Goal: Task Accomplishment & Management: Use online tool/utility

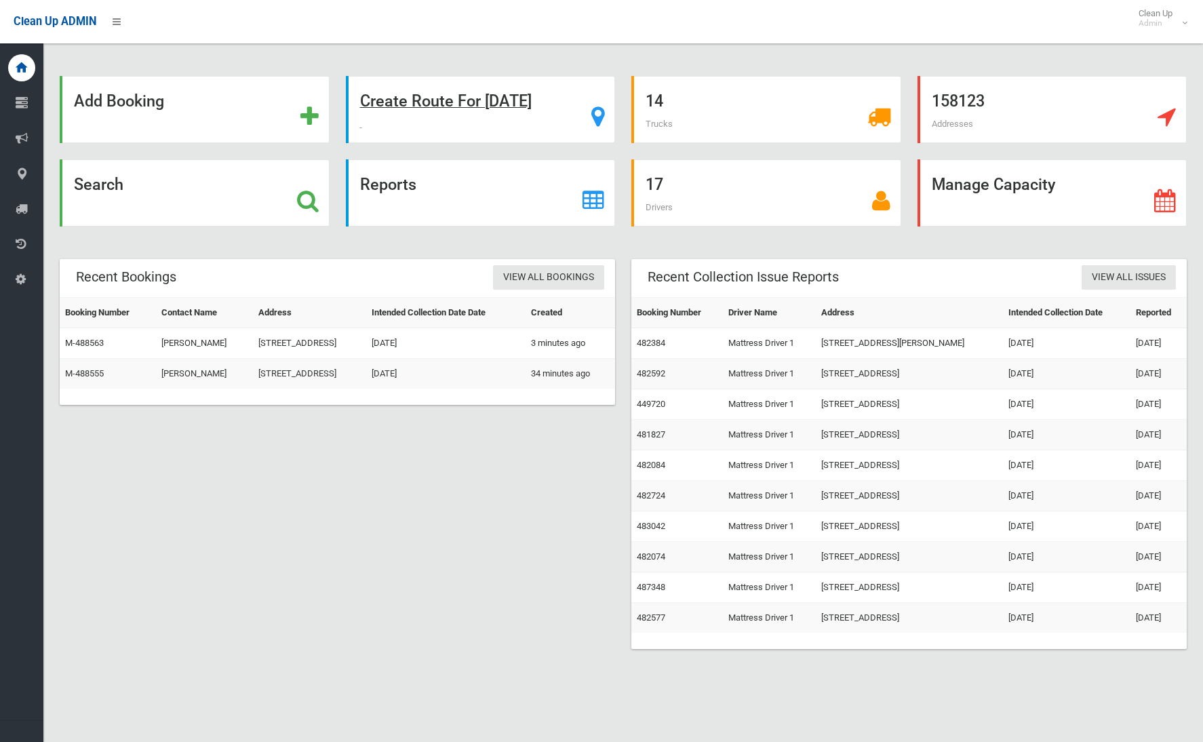
click at [427, 102] on strong "Create Route For Tomorrow" at bounding box center [446, 101] width 172 height 19
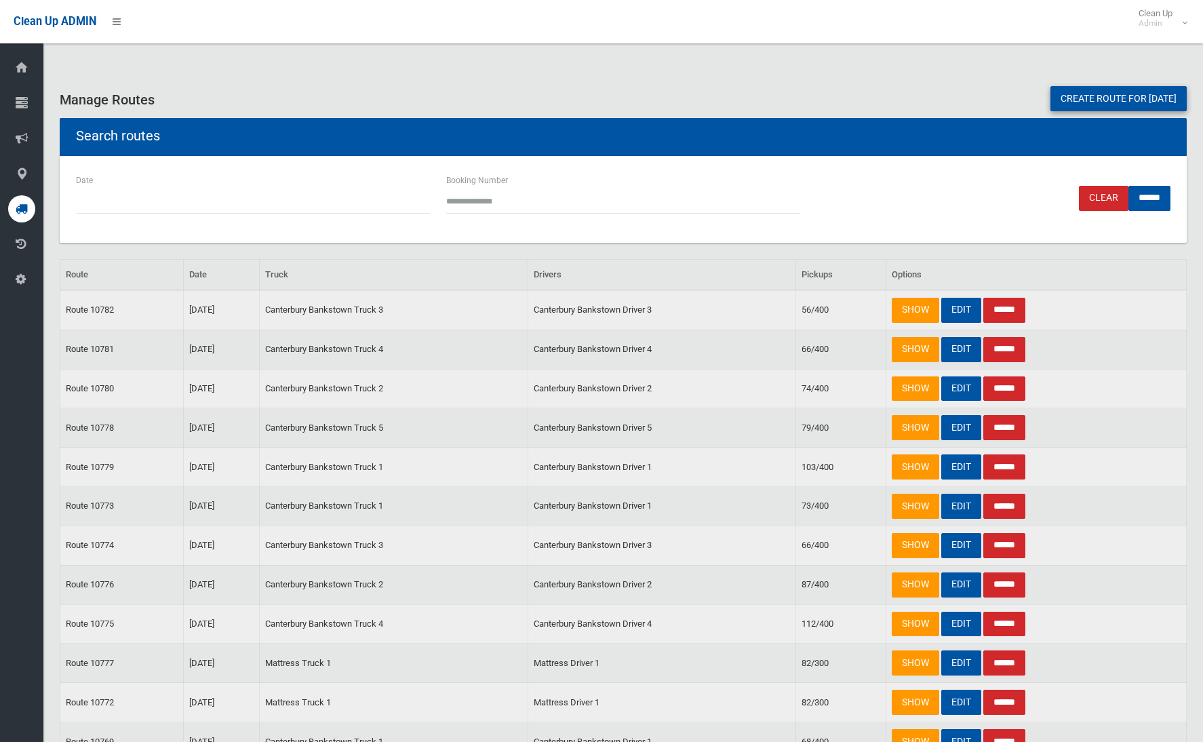
click at [1112, 102] on link "Create route for [DATE]" at bounding box center [1119, 98] width 136 height 25
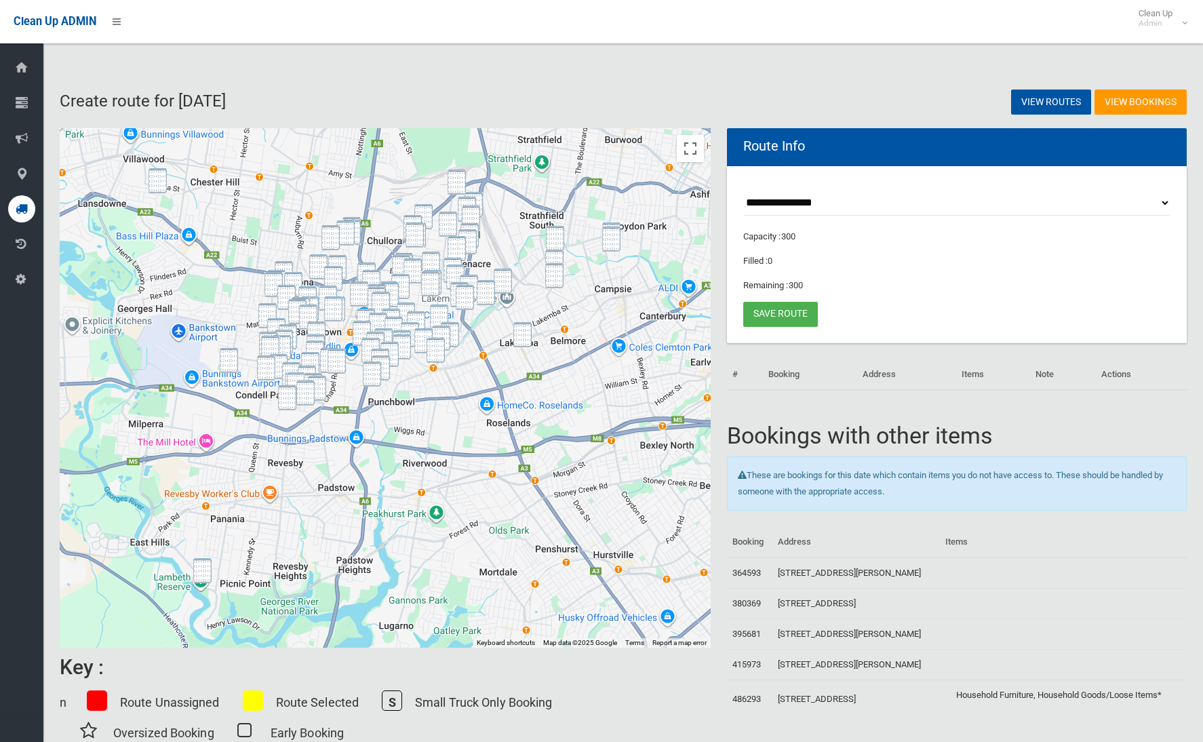
click at [151, 182] on img "6 Killanoola Street, VILLAWOOD NSW 2163" at bounding box center [158, 180] width 18 height 25
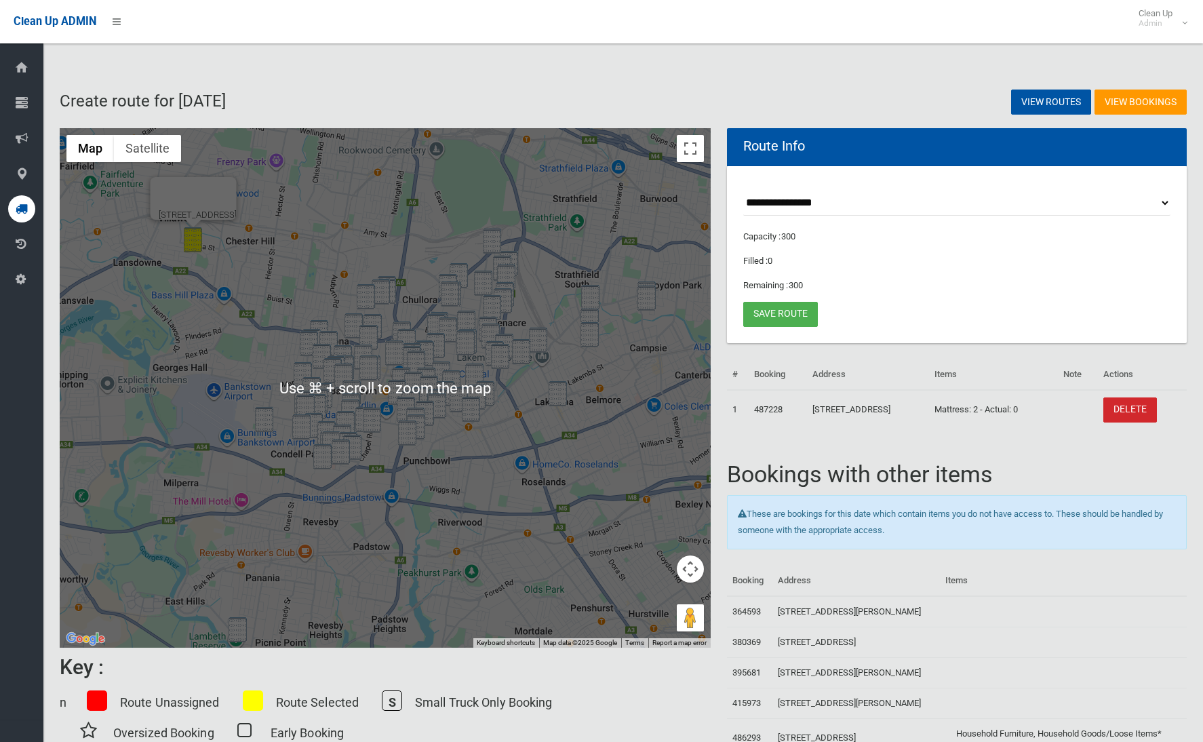
drag, startPoint x: 235, startPoint y: 618, endPoint x: 237, endPoint y: 625, distance: 7.3
click at [235, 618] on img "42 Doris Street, PICNIC POINT NSW 2213" at bounding box center [238, 629] width 18 height 25
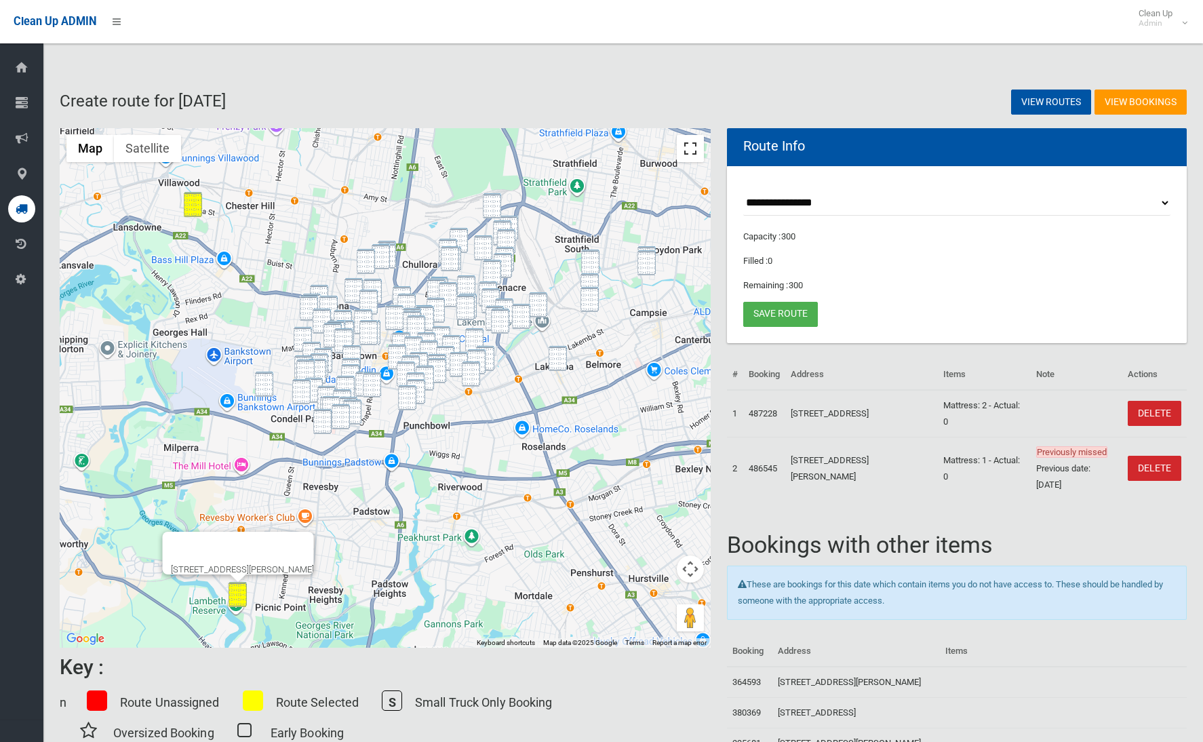
click at [686, 141] on button "Toggle fullscreen view" at bounding box center [690, 148] width 27 height 27
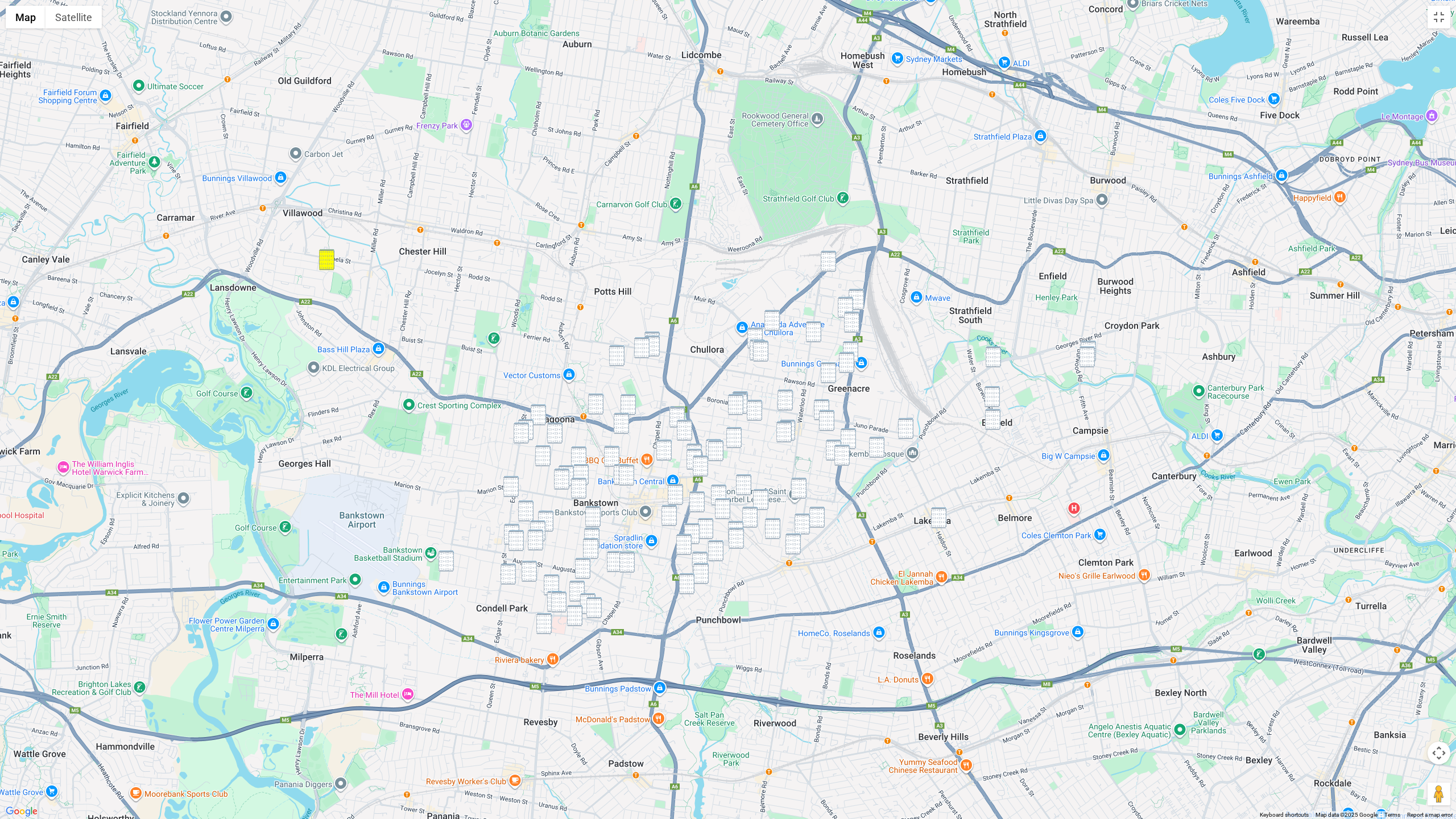
drag, startPoint x: 1090, startPoint y: 344, endPoint x: 1085, endPoint y: 355, distance: 12.1
click at [1009, 344] on img "44 Windsor Avenue, CROYDON PARK NSW 2133" at bounding box center [1089, 350] width 15 height 21
click at [1009, 356] on img "56 Windsor Avenue, CROYDON PARK NSW 2133" at bounding box center [1087, 356] width 15 height 21
click at [998, 356] on img "266 Punchbowl Road, BELFIELD NSW 2191" at bounding box center [994, 356] width 15 height 21
drag, startPoint x: 995, startPoint y: 402, endPoint x: 995, endPoint y: 411, distance: 9.0
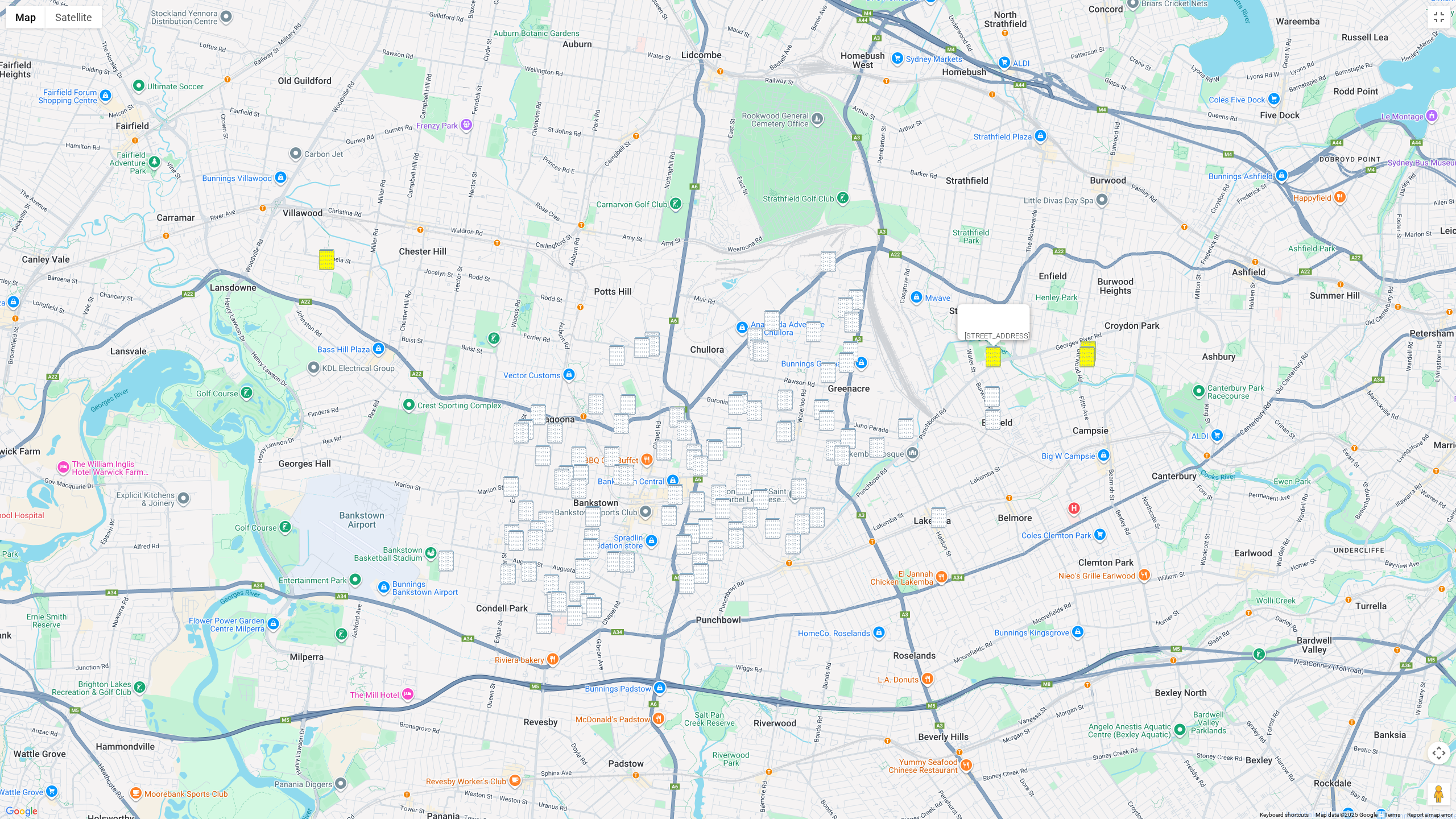
click at [995, 402] on img "46 Clarence Street, BELFIELD NSW 2191" at bounding box center [992, 397] width 15 height 21
click at [995, 414] on img "13 Burnham Street, BELFIELD NSW 2191" at bounding box center [993, 419] width 15 height 21
click at [829, 267] on img "1/4 Robinson Street, GREENACRE NSW 2190" at bounding box center [829, 261] width 15 height 21
click at [861, 303] on img "3 Ironbark Grove, GREENACRE NSW 2190" at bounding box center [856, 299] width 15 height 21
click at [845, 305] on img "9 Sugarwood Grove, GREENACRE NSW 2190" at bounding box center [845, 307] width 15 height 21
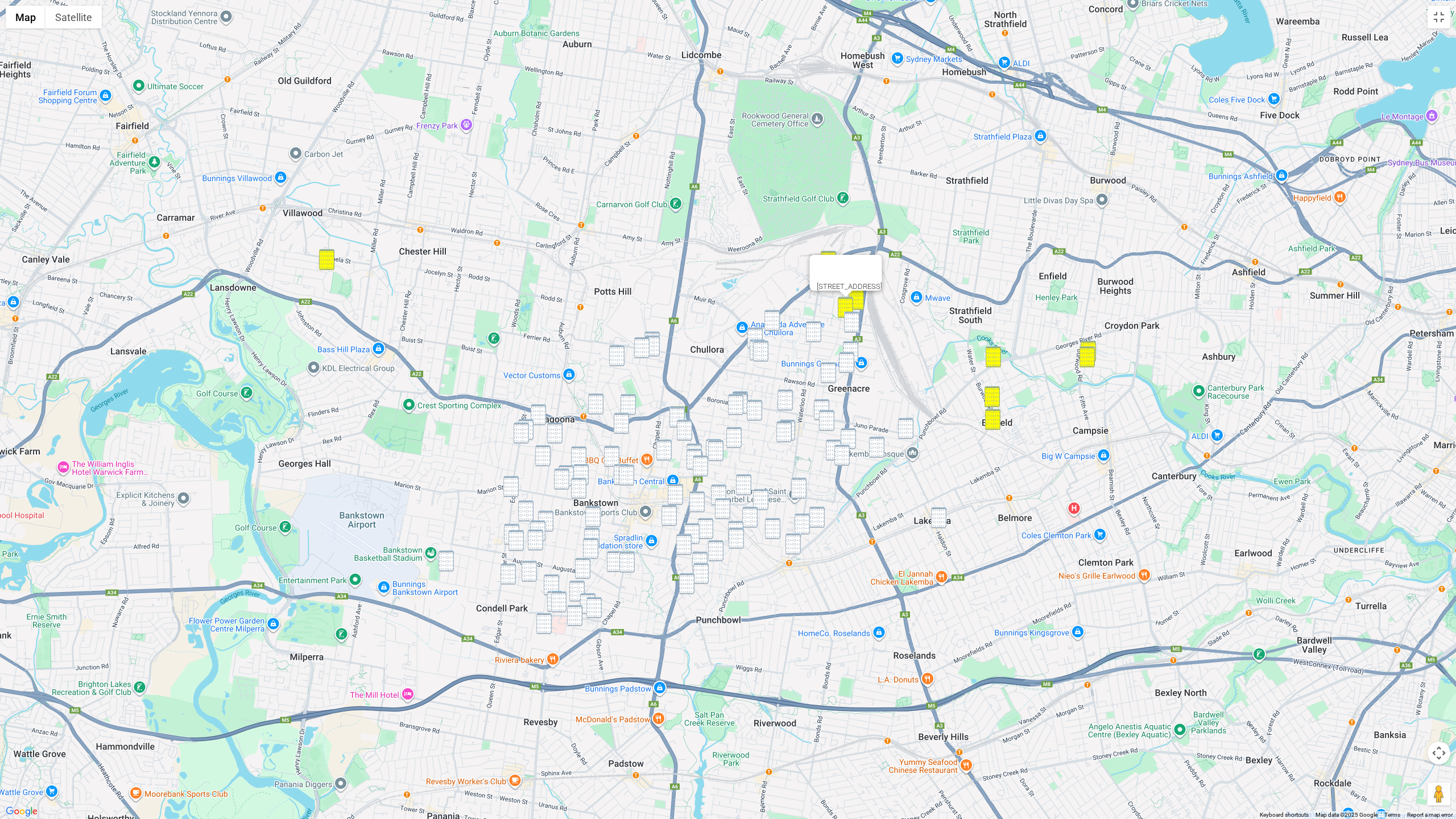
click at [855, 324] on img "3 Shannon Street, GREENACRE NSW 2190" at bounding box center [852, 322] width 15 height 21
click at [852, 345] on img "140 Roberts Road, GREENACRE NSW 2190" at bounding box center [850, 351] width 15 height 21
click at [848, 355] on img "6 Wolli Place, GREENACRE NSW 2190" at bounding box center [847, 362] width 15 height 21
drag, startPoint x: 836, startPoint y: 371, endPoint x: 834, endPoint y: 382, distance: 11.2
click at [835, 371] on div "6 Wolli Place, GREENACRE NSW 2190" at bounding box center [728, 409] width 1456 height 819
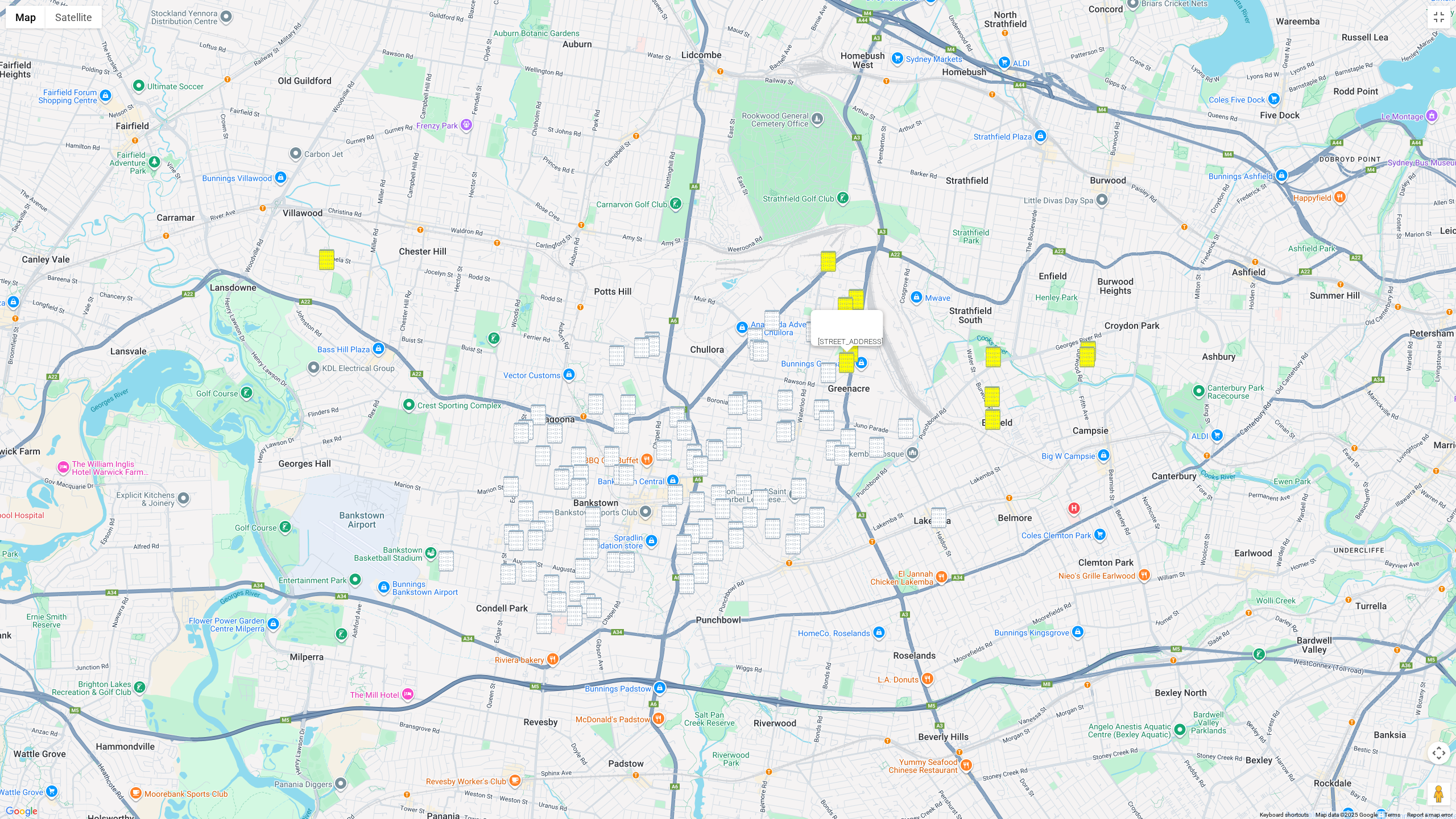
click at [830, 371] on img "22D Rawson Road, GREENACRE NSW 2190" at bounding box center [829, 372] width 15 height 21
click at [822, 403] on img "172A Juno Parade, GREENACRE NSW 2190" at bounding box center [822, 409] width 15 height 21
click at [829, 416] on img "229 Wangee Road, GREENACRE NSW 2190" at bounding box center [827, 420] width 15 height 21
drag, startPoint x: 852, startPoint y: 443, endPoint x: 889, endPoint y: 438, distance: 37.3
click at [853, 443] on img "48 Macquarie Street, GREENACRE NSW 2190" at bounding box center [849, 438] width 15 height 21
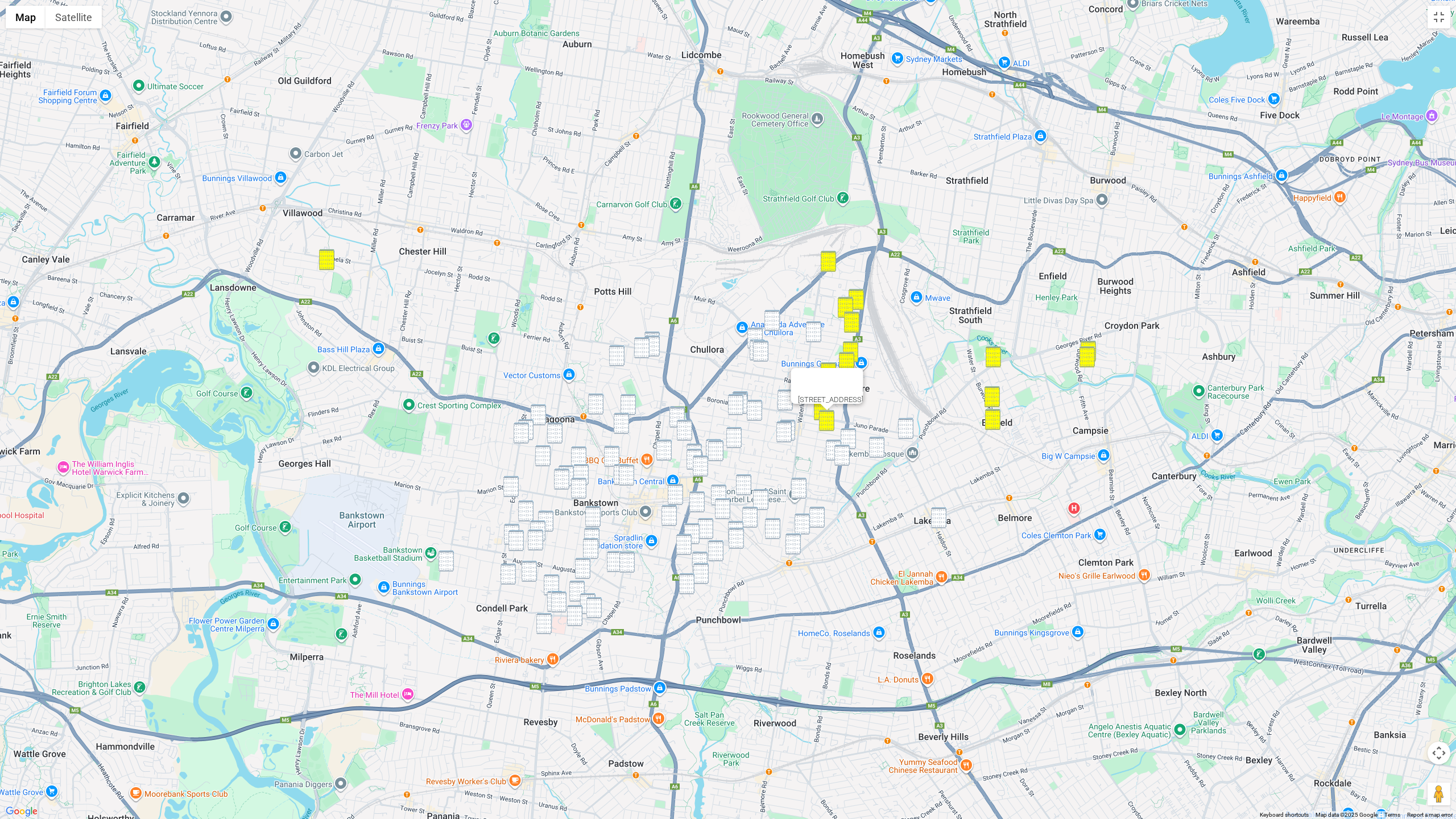
drag, startPoint x: 908, startPoint y: 429, endPoint x: 902, endPoint y: 433, distance: 7.2
click at [908, 429] on img "16 Wilbur Street, GREENACRE NSW 2190" at bounding box center [906, 428] width 15 height 21
drag, startPoint x: 876, startPoint y: 439, endPoint x: 855, endPoint y: 435, distance: 21.4
click at [876, 439] on img "5 Skyline Street, GREENACRE NSW 2190" at bounding box center [876, 447] width 15 height 21
click at [845, 433] on img "48 Macquarie Street, GREENACRE NSW 2190" at bounding box center [849, 438] width 15 height 21
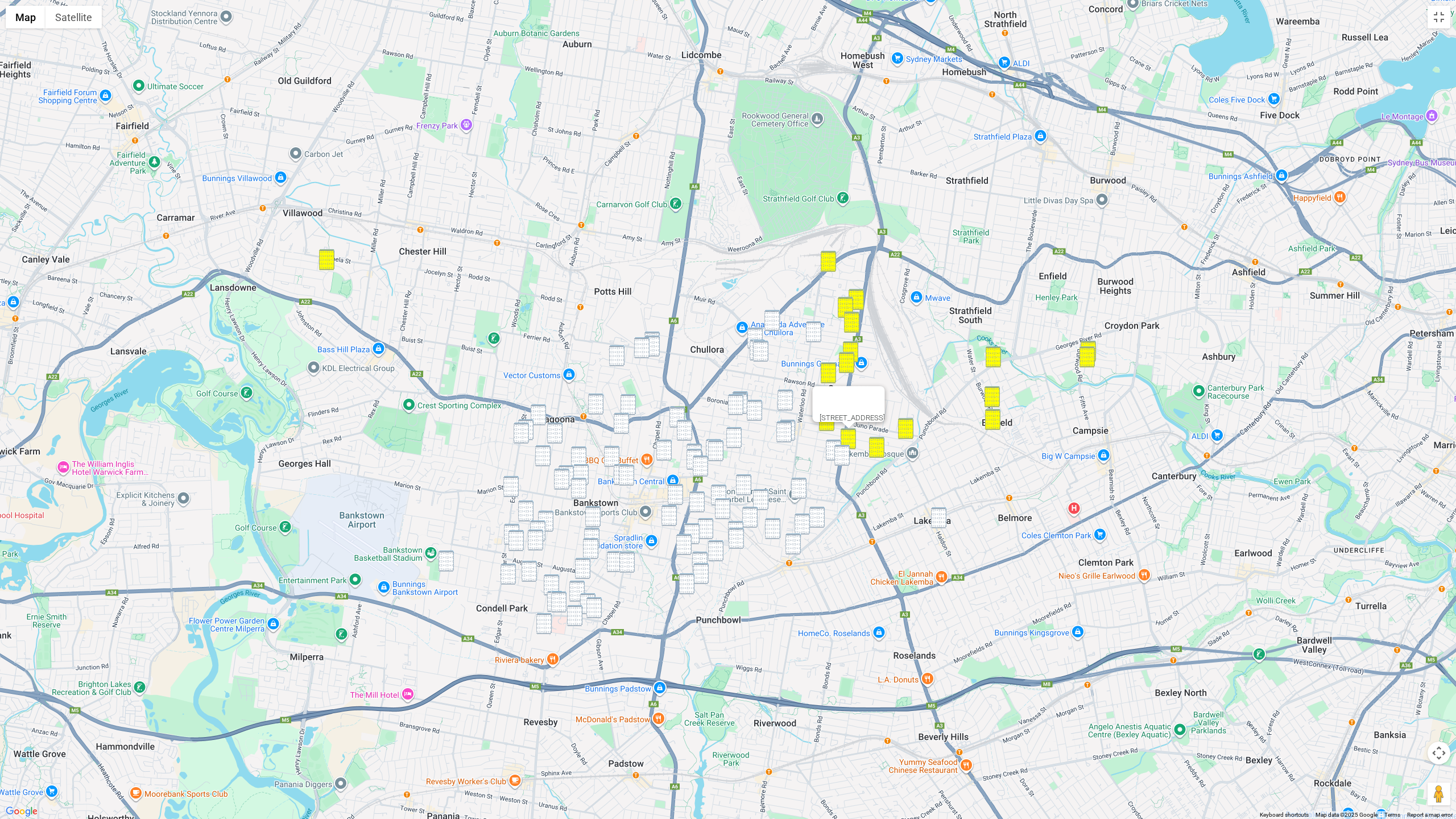
click at [834, 444] on img "29 Lascelles Avenue, GREENACRE NSW 2190" at bounding box center [834, 449] width 15 height 21
drag, startPoint x: 840, startPoint y: 452, endPoint x: 850, endPoint y: 455, distance: 10.4
click at [841, 452] on img "295 Roberts Road, GREENACRE NSW 2190" at bounding box center [842, 454] width 15 height 21
drag, startPoint x: 937, startPoint y: 519, endPoint x: 931, endPoint y: 511, distance: 10.0
click at [937, 519] on img "101-103 Haldon Street, LAKEMBA NSW 2195" at bounding box center [939, 517] width 15 height 21
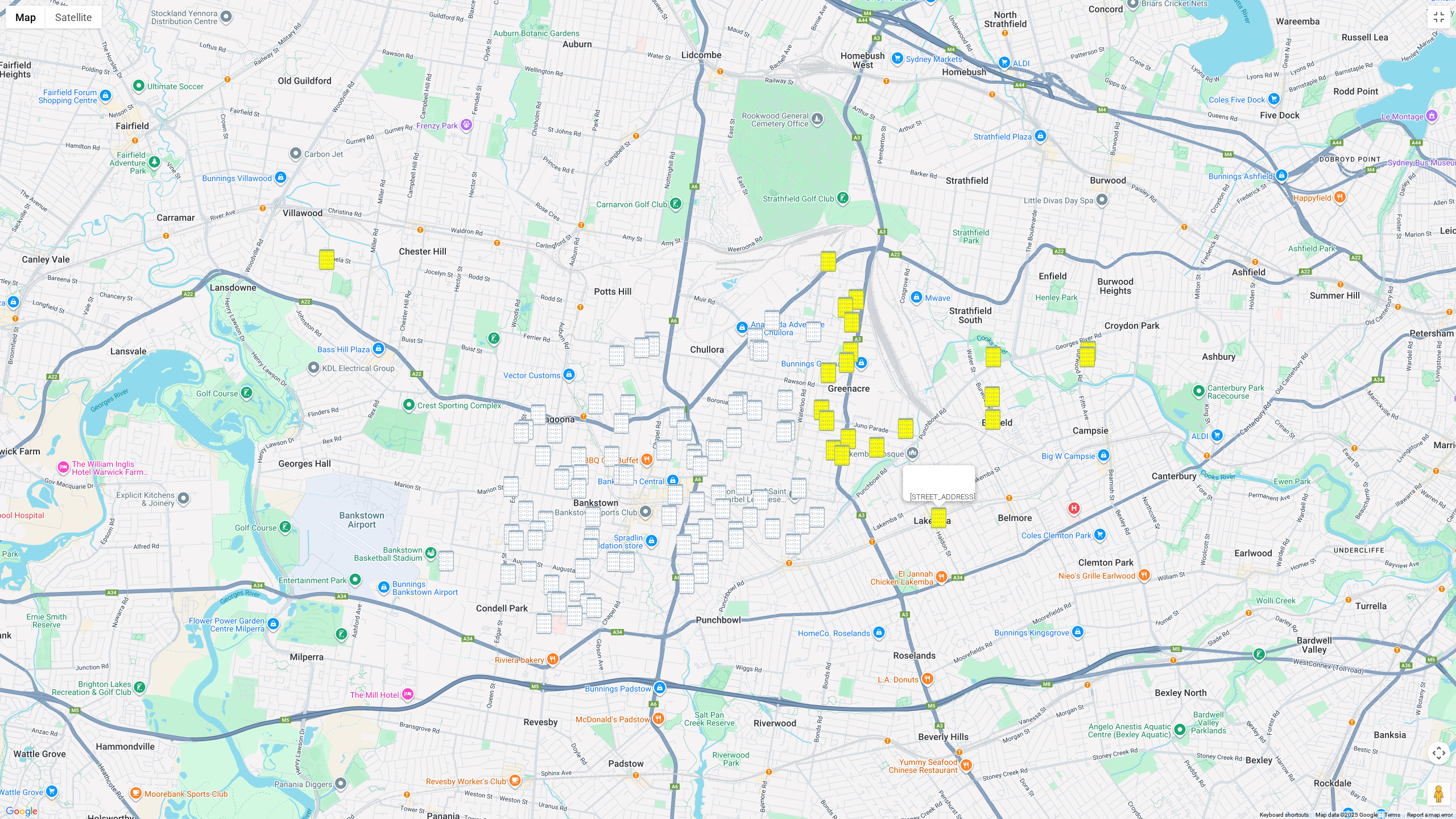
drag, startPoint x: 774, startPoint y: 320, endPoint x: 784, endPoint y: 324, distance: 10.8
click at [774, 320] on img "58 Tennyson Road, GREENACRE NSW 2190" at bounding box center [772, 320] width 15 height 21
click at [810, 330] on img "1 Russell Street, GREENACRE NSW 2190" at bounding box center [814, 331] width 15 height 21
drag, startPoint x: 758, startPoint y: 330, endPoint x: 756, endPoint y: 340, distance: 10.2
click at [758, 330] on img "6 Riga Avenue, GREENACRE NSW 2190" at bounding box center [755, 338] width 15 height 21
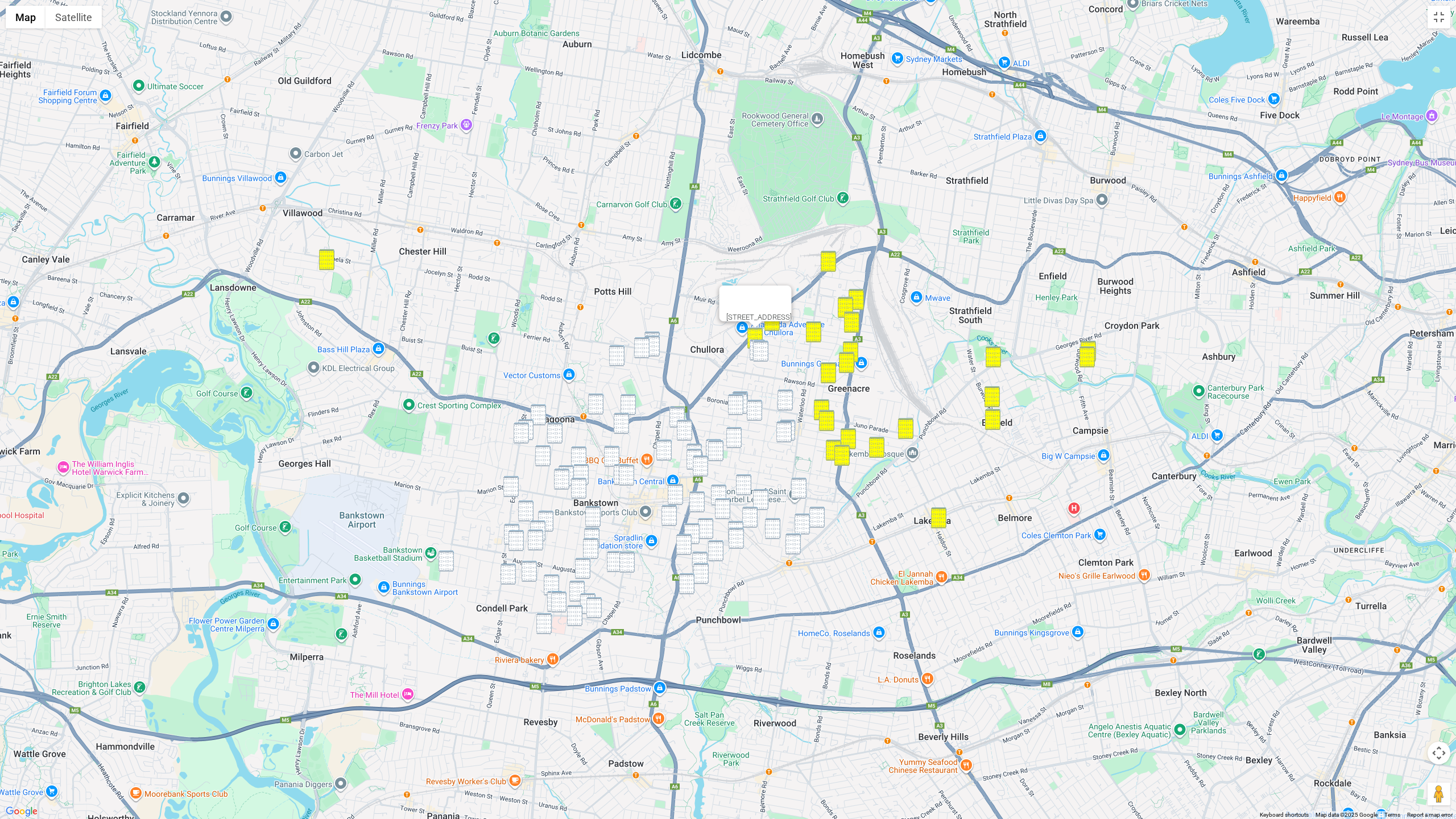
drag, startPoint x: 751, startPoint y: 345, endPoint x: 757, endPoint y: 347, distance: 6.3
click at [751, 345] on img "76 Northcote Road, GREENACRE NSW 2190" at bounding box center [757, 350] width 15 height 21
click at [758, 348] on img "70 Northcote Road, GREENACRE NSW 2190" at bounding box center [761, 350] width 15 height 21
click at [655, 331] on div "70 Northcote Road, GREENACRE NSW 2190" at bounding box center [728, 409] width 1456 height 819
click at [657, 340] on img "1 Patience Avenue, YAGOONA NSW 2199" at bounding box center [653, 345] width 15 height 21
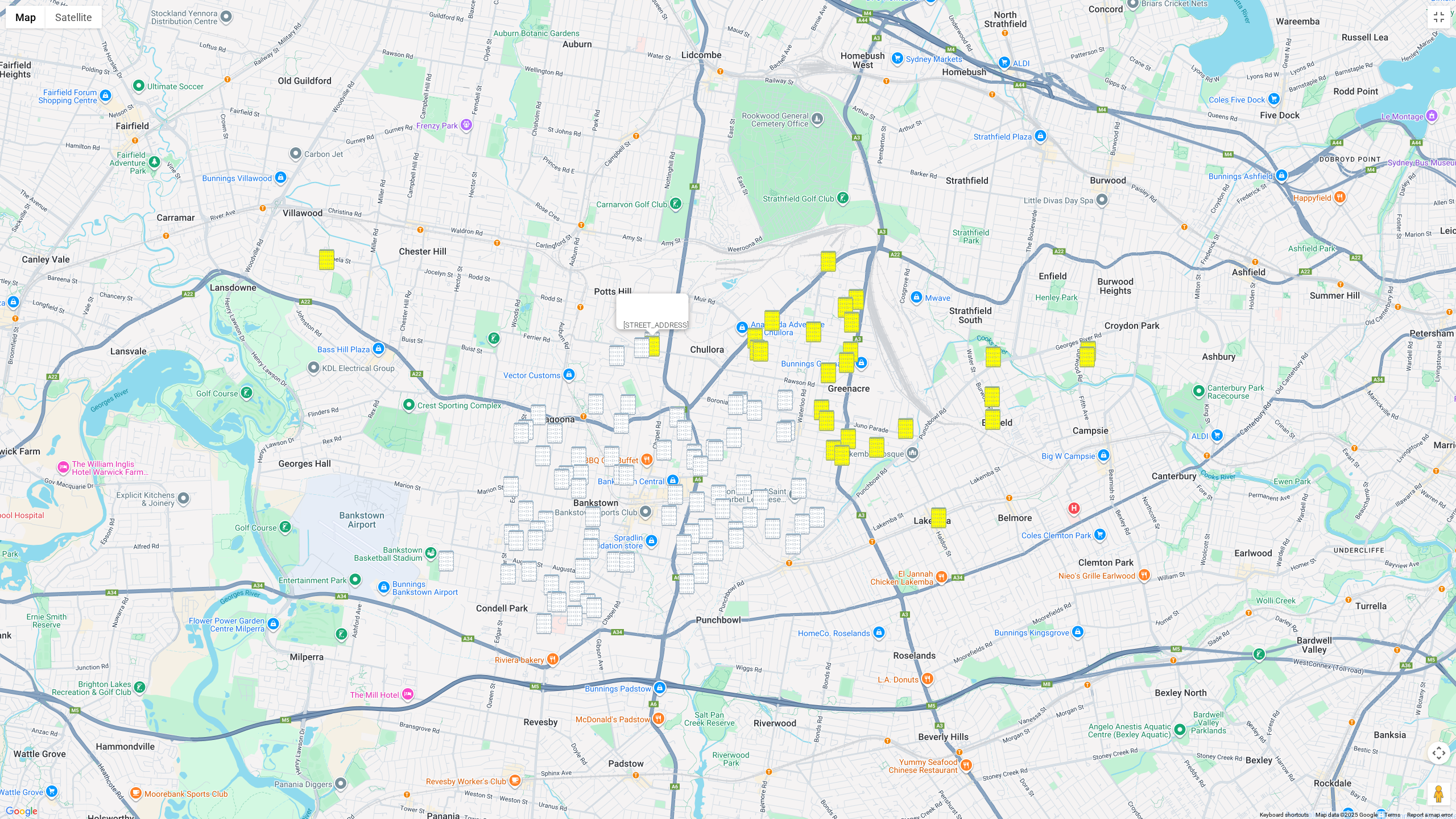
click at [640, 344] on img "11 Lambert Street, YAGOONA NSW 2199" at bounding box center [642, 347] width 15 height 21
click at [622, 351] on img "52 Bowden Boulevard, YAGOONA NSW 2199" at bounding box center [616, 355] width 15 height 21
click at [783, 398] on img "31 Boronia Road, GREENACRE NSW 2190" at bounding box center [785, 400] width 15 height 21
click at [754, 412] on img "71 Banksia Road, GREENACRE NSW 2190" at bounding box center [755, 410] width 15 height 21
click at [794, 424] on img "13 Mimosa Road, GREENACRE NSW 2190" at bounding box center [788, 430] width 15 height 21
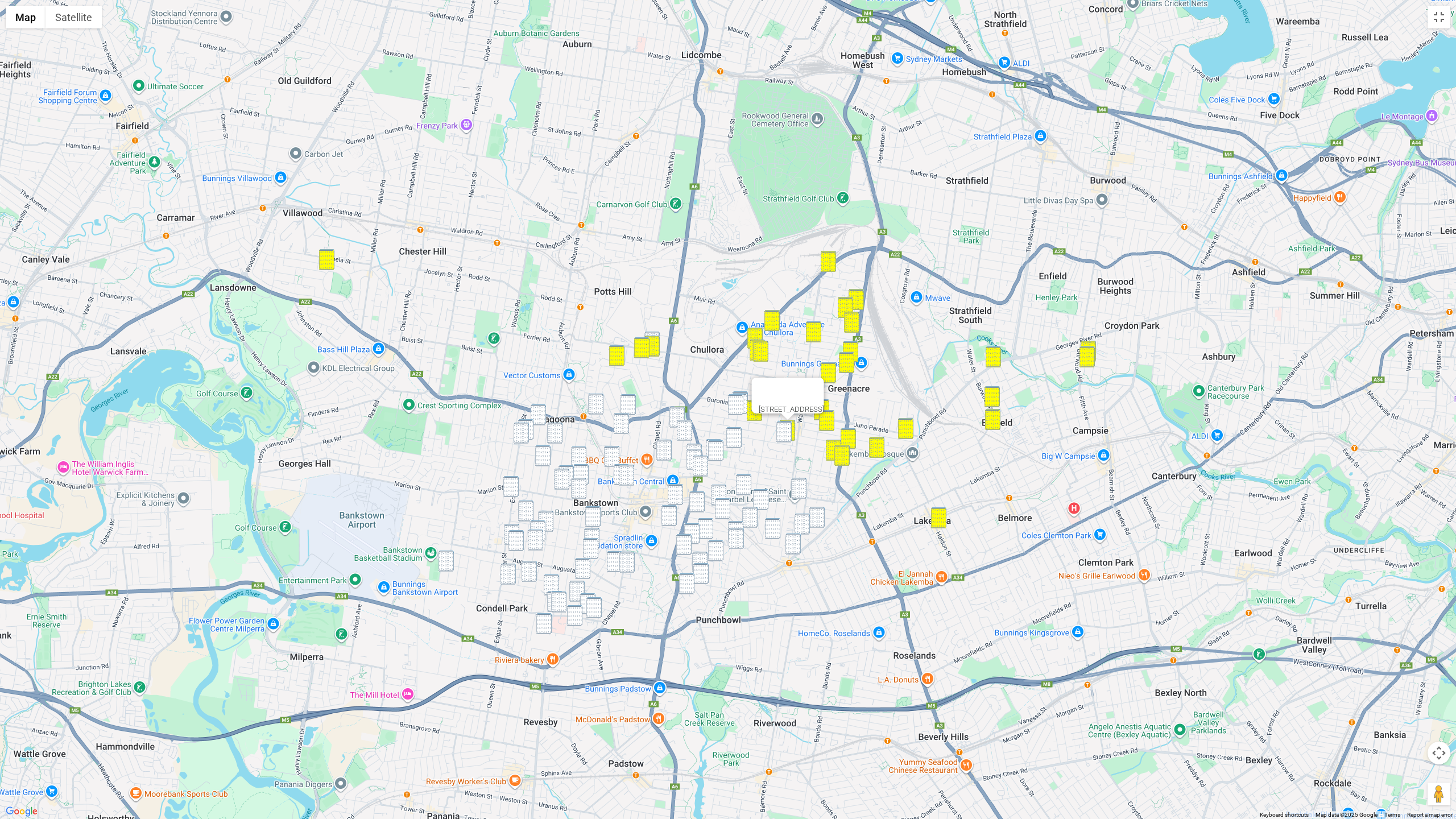
click at [781, 432] on img "21 Mimosa Road, GREENACRE NSW 2190" at bounding box center [784, 432] width 15 height 21
click at [735, 435] on img "143A Hillcrest Avenue, GREENACRE NSW 2190" at bounding box center [734, 437] width 15 height 21
drag, startPoint x: 747, startPoint y: 479, endPoint x: 795, endPoint y: 489, distance: 49.0
click at [747, 479] on img "20 Lowry Street, MOUNT LEWIS NSW 2190" at bounding box center [744, 485] width 15 height 21
drag, startPoint x: 795, startPoint y: 489, endPoint x: 770, endPoint y: 500, distance: 27.3
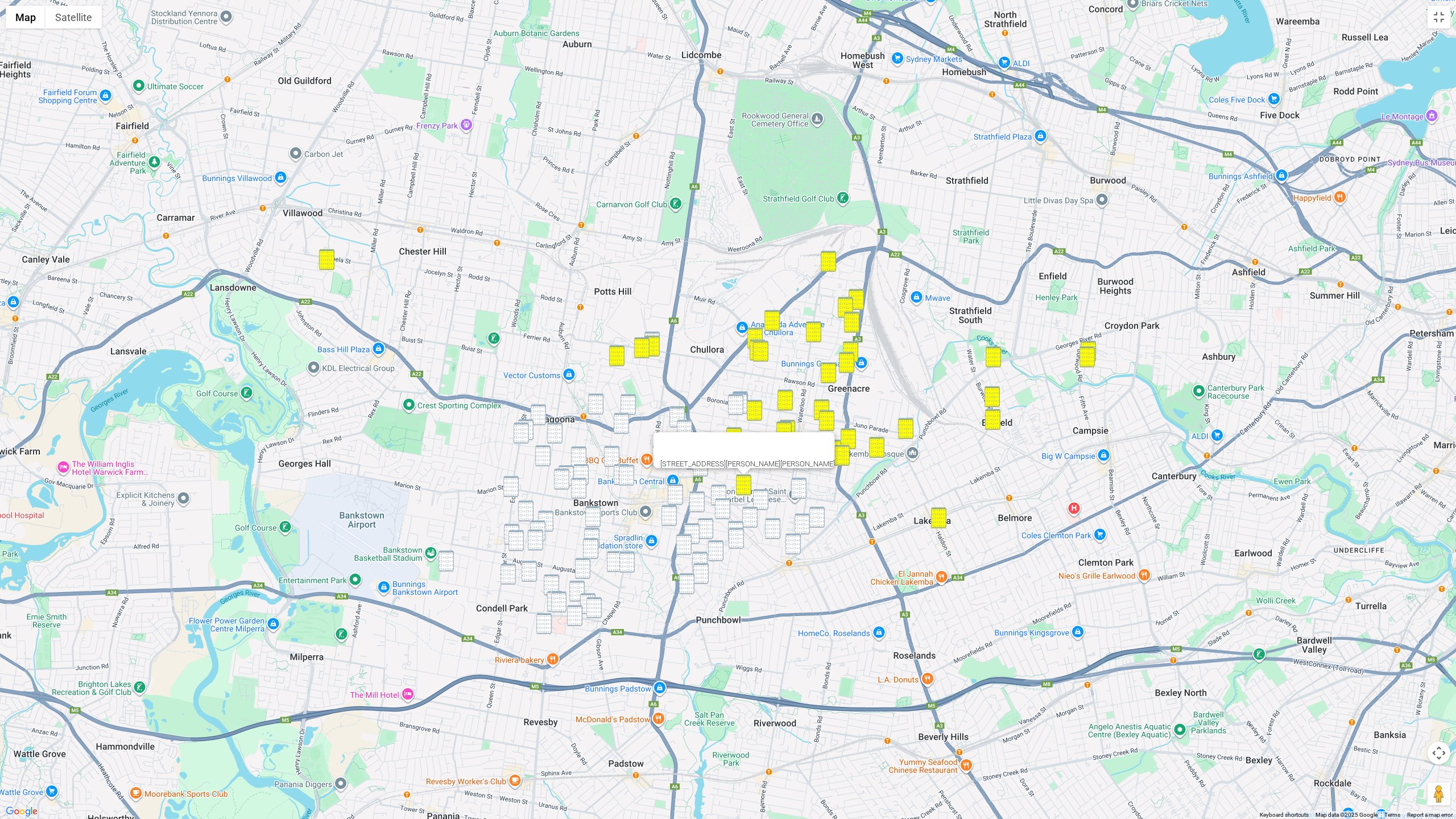
click at [794, 489] on img "66 Wattle Street, PUNCHBOWL NSW 2196" at bounding box center [799, 488] width 15 height 21
click at [762, 503] on img "35 Noble Avenue, PUNCHBOWL NSW 2196" at bounding box center [761, 499] width 15 height 21
click at [751, 520] on img "72 Stansfield Avenue, BANKSTOWN NSW 2200" at bounding box center [750, 516] width 15 height 21
drag, startPoint x: 772, startPoint y: 530, endPoint x: 808, endPoint y: 530, distance: 36.0
click at [772, 530] on img "7 Catherine Street, PUNCHBOWL NSW 2196" at bounding box center [772, 528] width 15 height 21
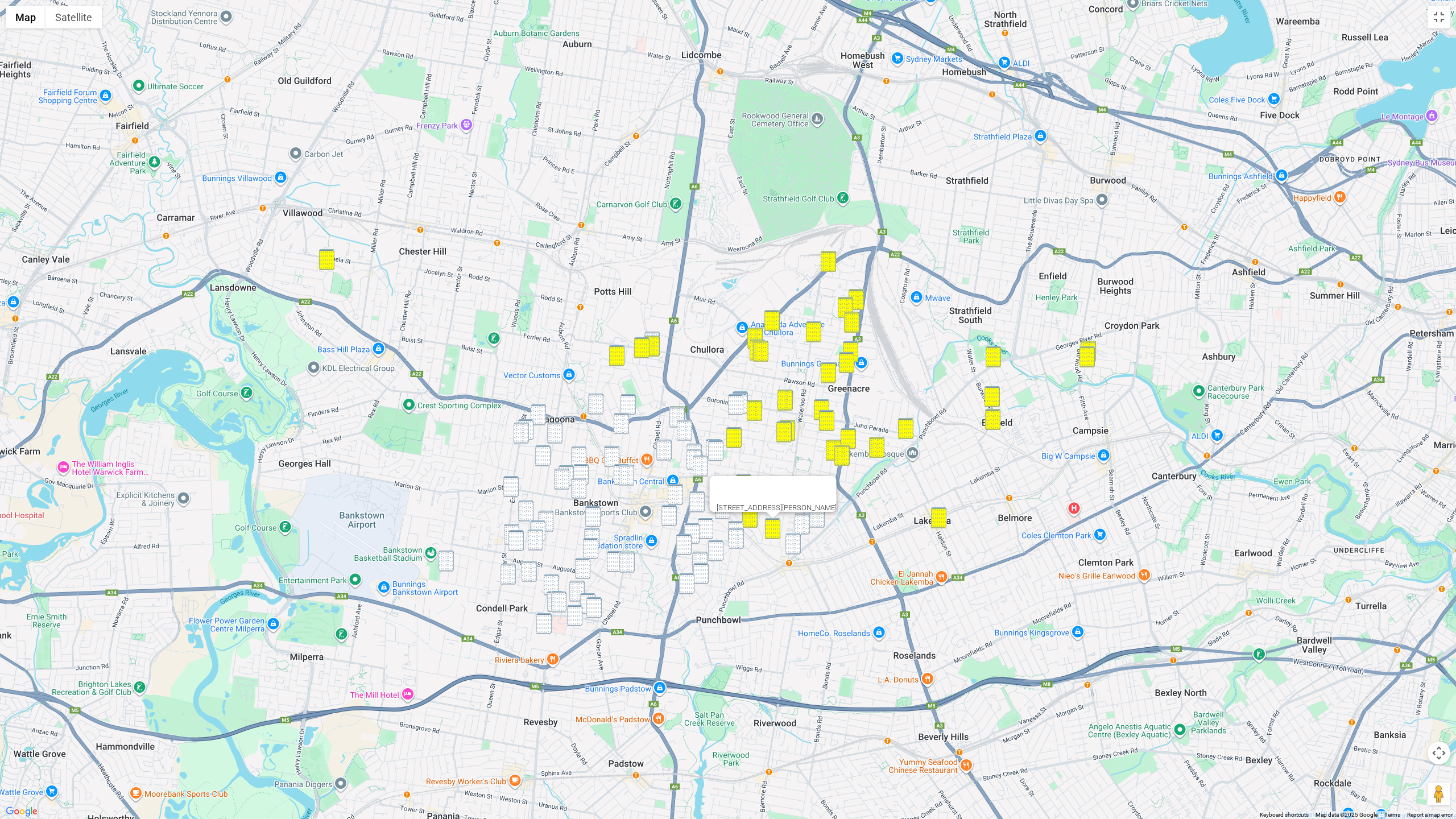
click at [811, 529] on div "7 Catherine Street, PUNCHBOWL NSW 2196" at bounding box center [728, 409] width 1456 height 819
click at [821, 522] on img "10 Lilac Street, PUNCHBOWL NSW 2196" at bounding box center [817, 516] width 15 height 21
drag, startPoint x: 807, startPoint y: 527, endPoint x: 793, endPoint y: 540, distance: 19.1
click at [807, 527] on img "25 Acacia Avenue, PUNCHBOWL NSW 2196" at bounding box center [803, 524] width 15 height 21
click at [793, 540] on img "691 Punchbowl Road, PUNCHBOWL NSW 2196" at bounding box center [793, 543] width 15 height 21
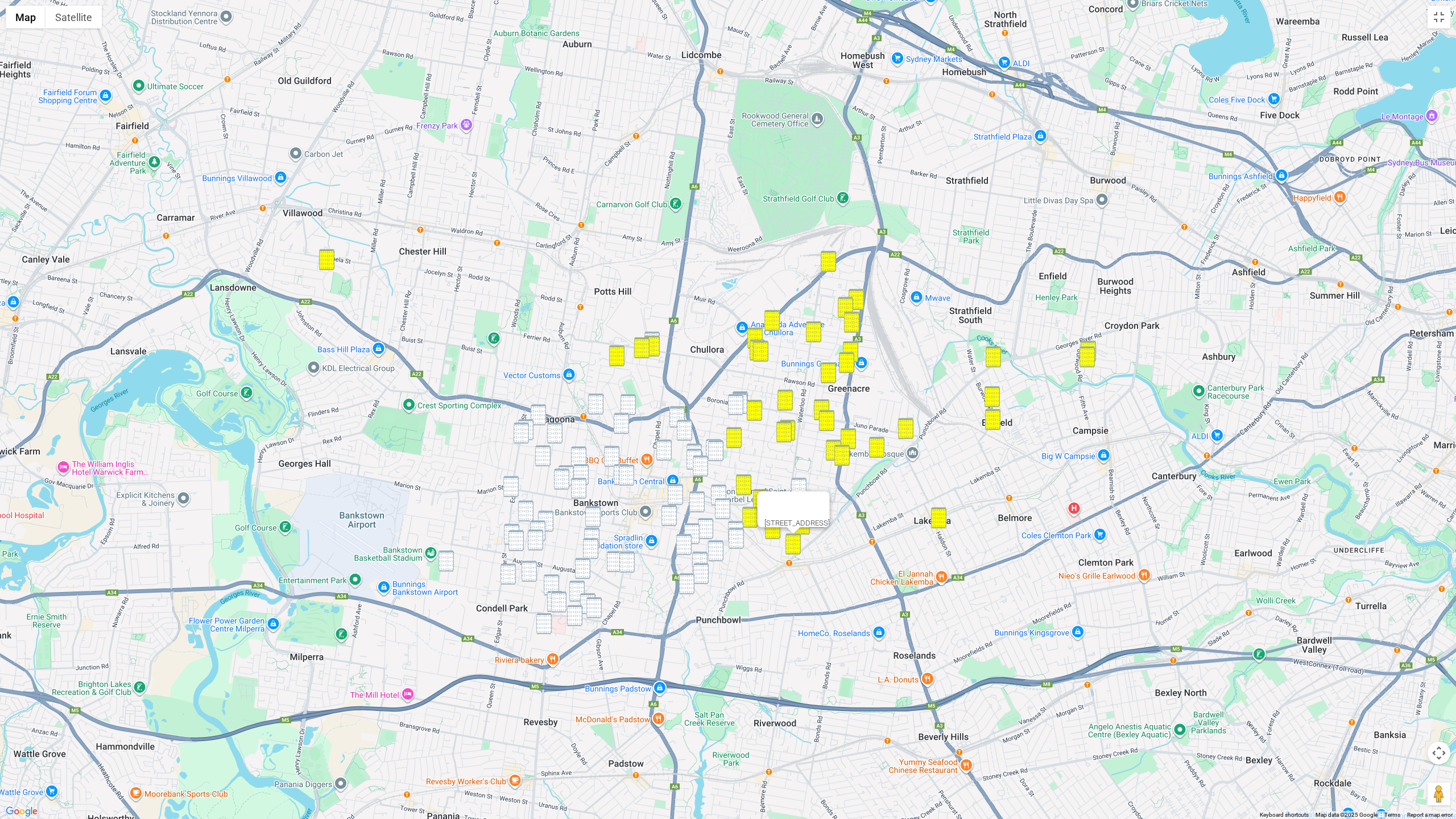
click at [746, 392] on img "97 Hillcrest Avenue, GREENACRE NSW 2190" at bounding box center [741, 402] width 15 height 21
click at [746, 400] on img "101 Hillcrest Avenue, GREENACRE NSW 2190" at bounding box center [740, 403] width 15 height 21
click at [741, 401] on img "86 Hillcrest Avenue, GREENACRE NSW 2190" at bounding box center [736, 404] width 15 height 21
click at [708, 439] on img "209 Old Kent Road, GREENACRE NSW 2190" at bounding box center [714, 449] width 15 height 21
click at [716, 447] on img "205 Old Kent Road, GREENACRE NSW 2190" at bounding box center [715, 450] width 15 height 21
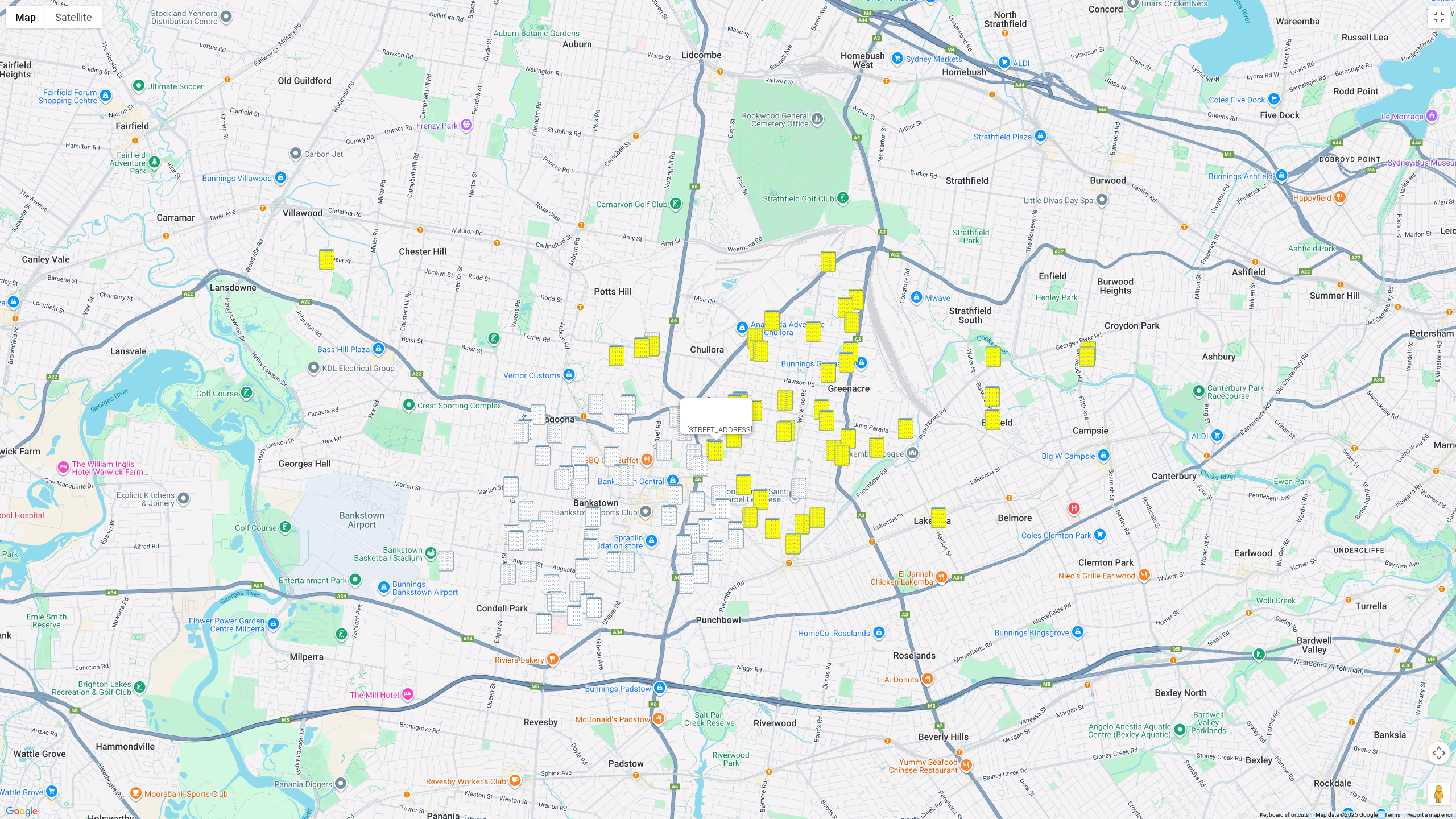
drag, startPoint x: 795, startPoint y: 485, endPoint x: 729, endPoint y: 489, distance: 66.1
click at [795, 485] on img "66 Wattle Street, PUNCHBOWL NSW 2196" at bounding box center [799, 488] width 15 height 21
click at [721, 490] on img "1 Stansfield Avenue, BANKSTOWN NSW 2200" at bounding box center [719, 495] width 15 height 21
drag, startPoint x: 721, startPoint y: 501, endPoint x: 736, endPoint y: 530, distance: 32.6
click at [721, 501] on img "140A South Terrace, BANKSTOWN NSW 2200" at bounding box center [723, 508] width 15 height 21
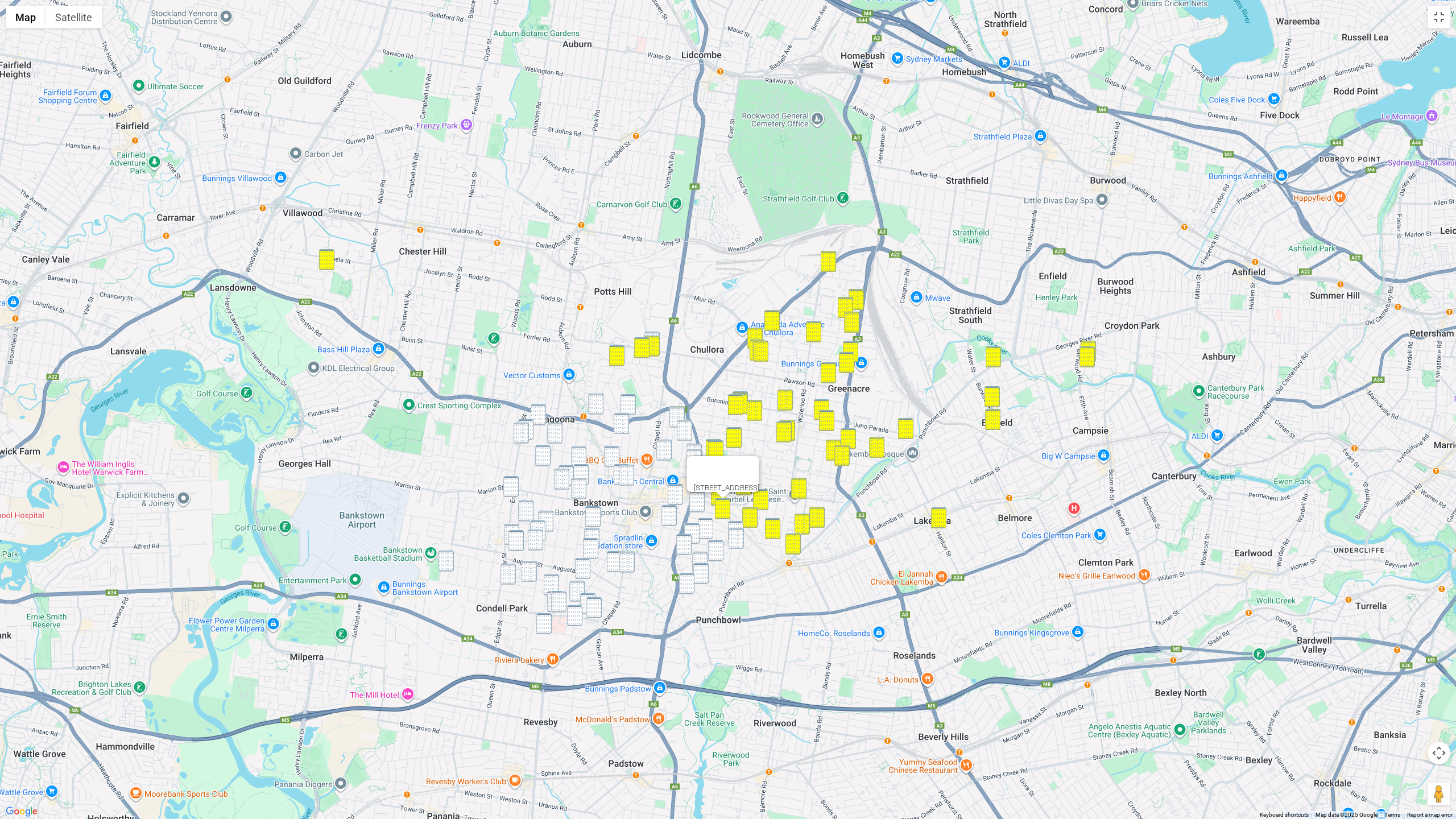
drag, startPoint x: 736, startPoint y: 524, endPoint x: 737, endPoint y: 534, distance: 10.0
click at [736, 524] on img "5/15a Scott Street, PUNCHBOWL NSW 2196" at bounding box center [736, 531] width 15 height 21
drag, startPoint x: 737, startPoint y: 534, endPoint x: 734, endPoint y: 529, distance: 5.8
click at [737, 534] on img "6A Scott Street, PUNCHBOWL NSW 2196" at bounding box center [736, 537] width 15 height 21
drag, startPoint x: 673, startPoint y: 412, endPoint x: 680, endPoint y: 420, distance: 10.6
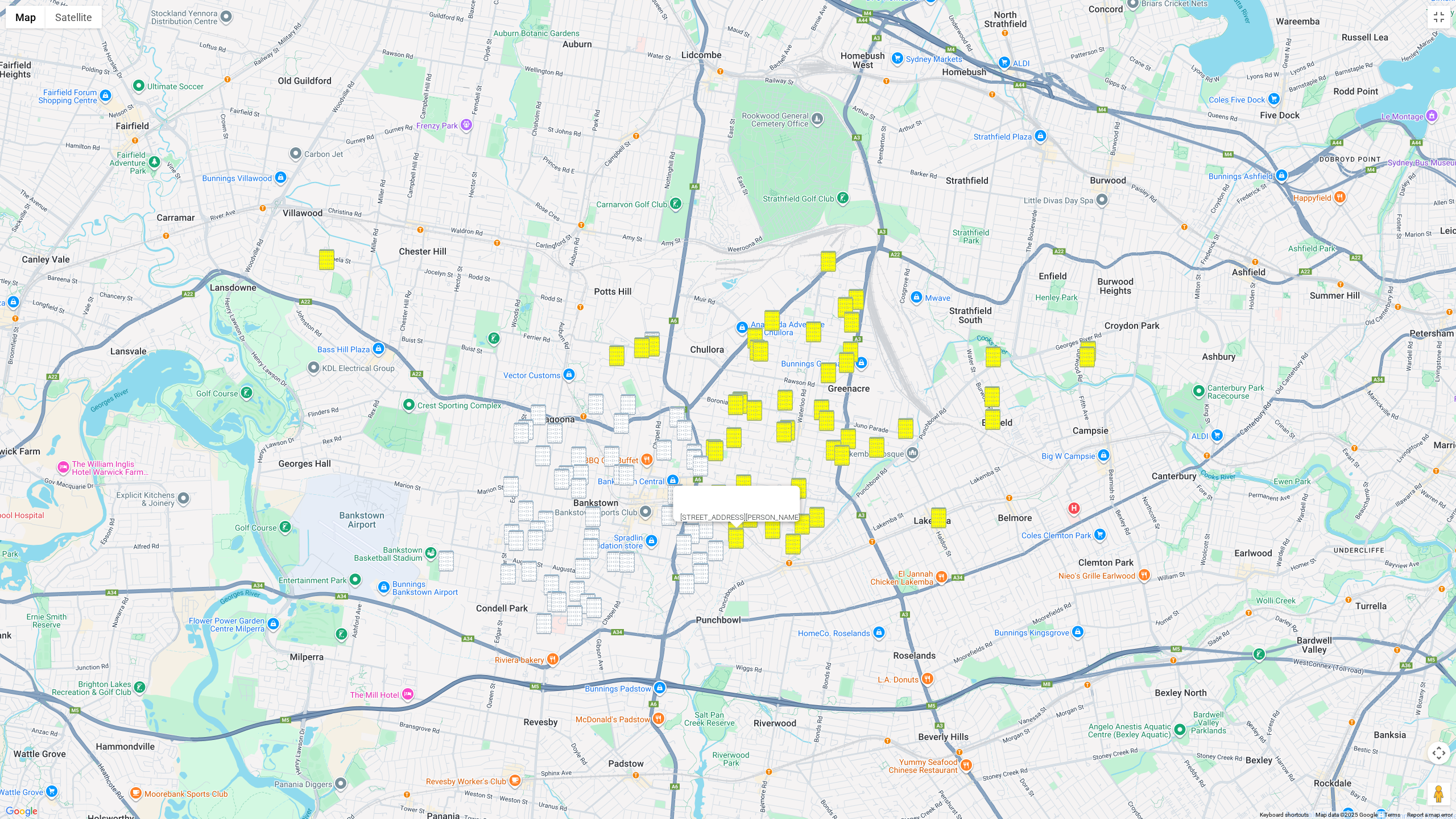
click at [673, 412] on img "89 Jacobs Street, BANKSTOWN NSW 2200" at bounding box center [677, 417] width 15 height 21
click at [682, 422] on img "55 Sir Joseph Banks Street, BANKSTOWN NSW 2200" at bounding box center [684, 430] width 15 height 21
click at [695, 443] on img "9 Myrtle Road, BANKSTOWN NSW 2200" at bounding box center [694, 454] width 15 height 21
click at [693, 453] on img "2 Myrtle Road, BANKSTOWN NSW 2200" at bounding box center [694, 459] width 15 height 21
click at [698, 460] on img "303 Stacey Street, BANKSTOWN NSW 2200" at bounding box center [700, 465] width 15 height 21
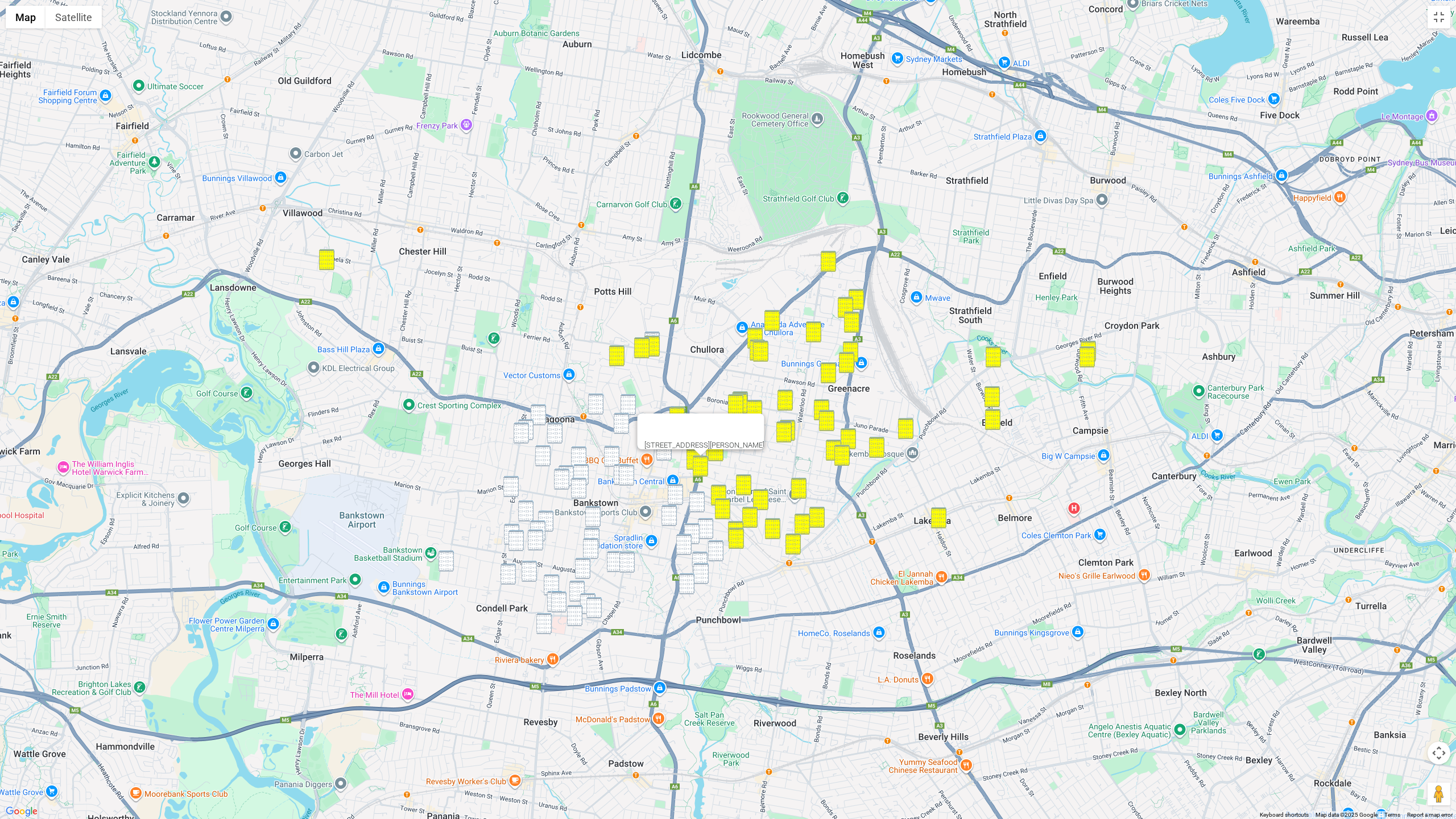
click at [699, 491] on img "50 Carnation Avenue, BANKSTOWN NSW 2200" at bounding box center [697, 501] width 15 height 21
click at [705, 525] on img "3 Columbine Avenue, BANKSTOWN NSW 2200" at bounding box center [705, 528] width 15 height 21
drag, startPoint x: 695, startPoint y: 533, endPoint x: 681, endPoint y: 545, distance: 18.4
click at [694, 534] on img "1/20 Verbena Avenue, BANKSTOWN NSW 2200" at bounding box center [692, 533] width 15 height 21
drag, startPoint x: 681, startPoint y: 545, endPoint x: 708, endPoint y: 547, distance: 27.1
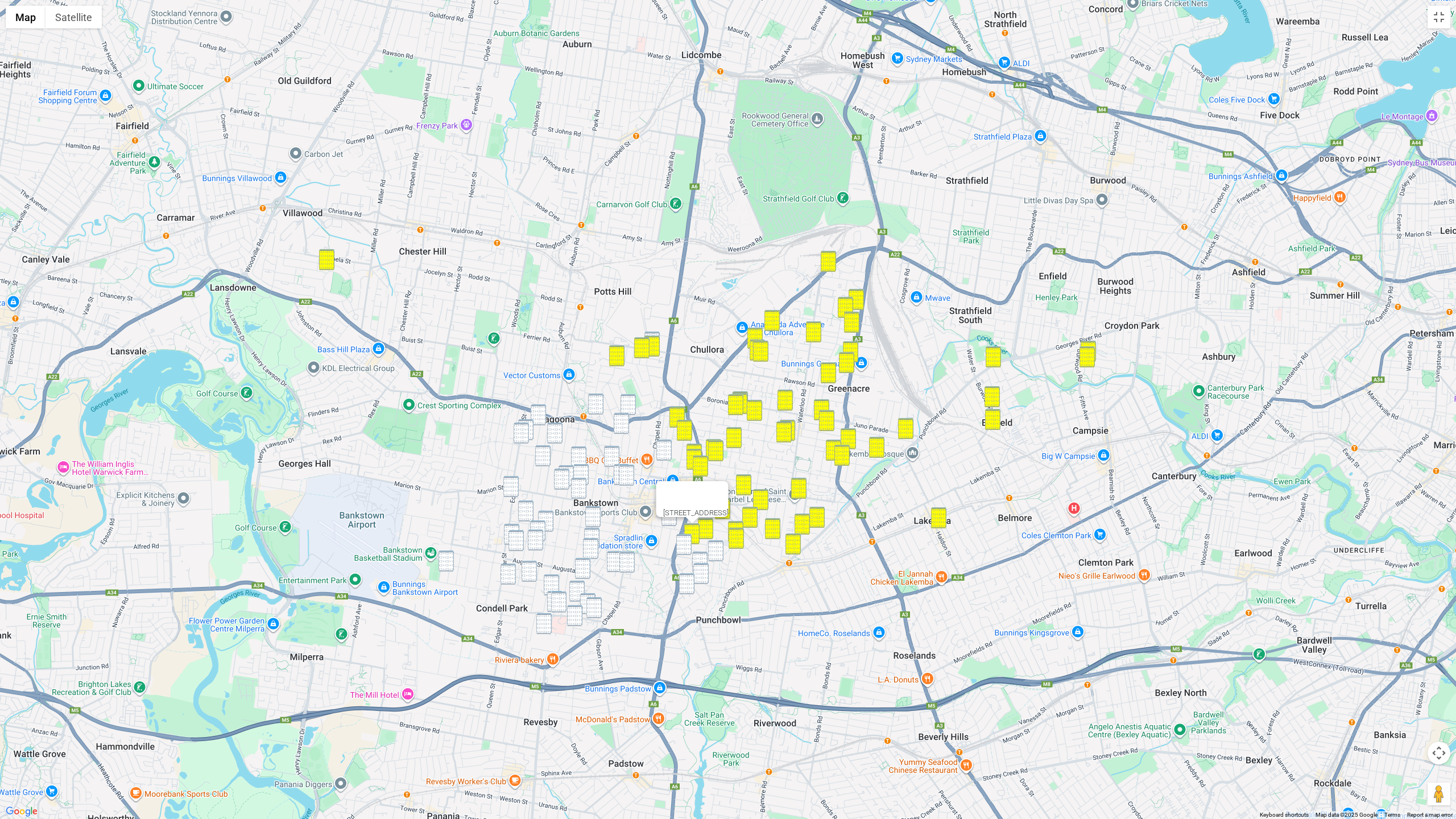
click at [682, 545] on img "33 Daphne Avenue, BANKSTOWN NSW 2200" at bounding box center [684, 544] width 15 height 21
click at [718, 547] on img "30 Lancaster Avenue, PUNCHBOWL NSW 2196" at bounding box center [715, 550] width 15 height 21
click at [689, 544] on img "33 Daphne Avenue, BANKSTOWN NSW 2200" at bounding box center [684, 544] width 15 height 21
click at [705, 557] on img "55 Columbine Avenue, PUNCHBOWL NSW 2196" at bounding box center [700, 562] width 15 height 21
drag, startPoint x: 702, startPoint y: 574, endPoint x: 694, endPoint y: 579, distance: 9.4
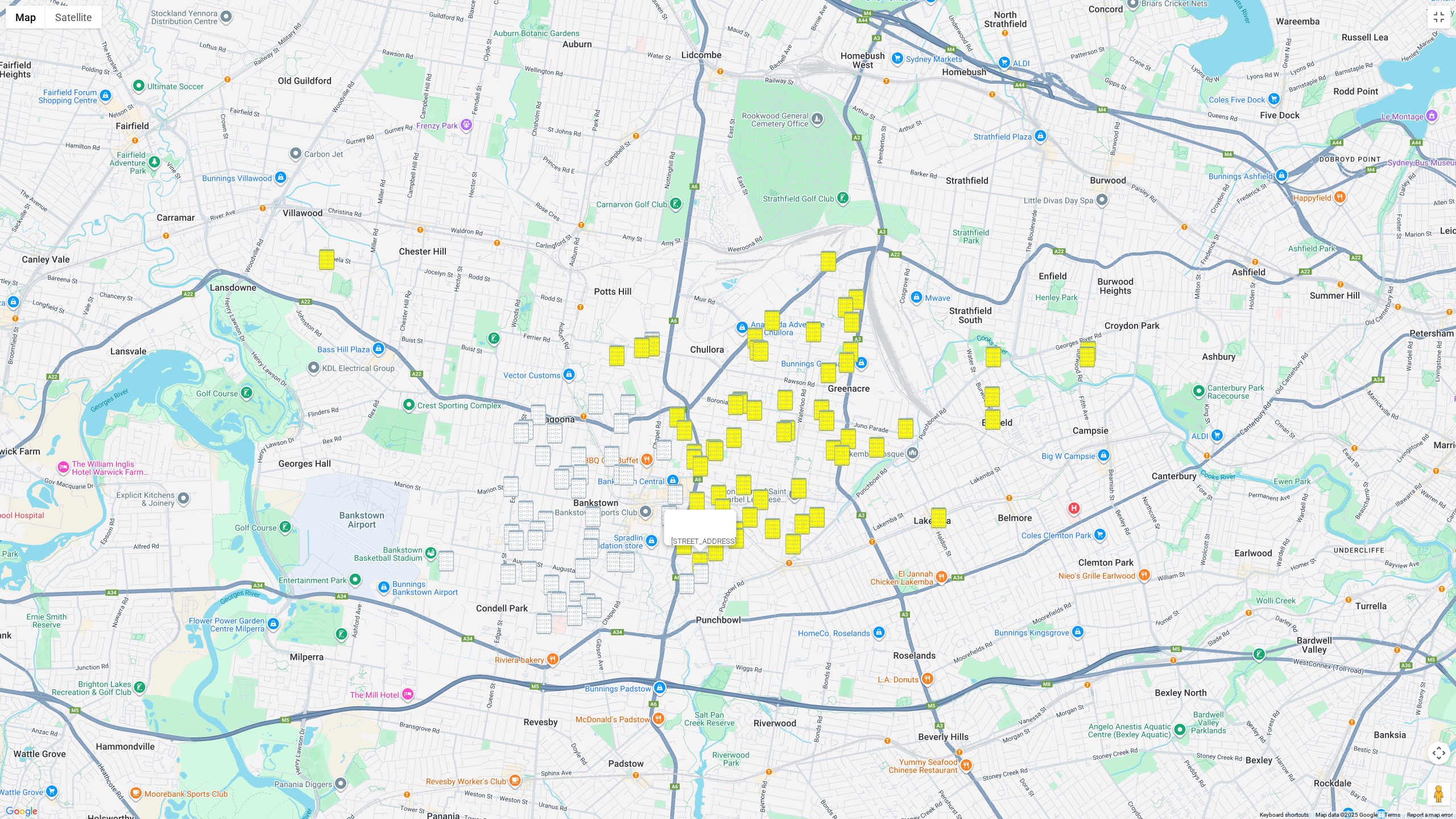
click at [701, 575] on img "48 Warwick Street, PUNCHBOWL NSW 2196" at bounding box center [701, 573] width 15 height 21
click at [693, 581] on img "21 Michaels Crescent, PUNCHBOWL NSW 2196" at bounding box center [687, 583] width 15 height 21
click at [702, 577] on img "48 Warwick Street, PUNCHBOWL NSW 2196" at bounding box center [701, 573] width 15 height 21
drag, startPoint x: 632, startPoint y: 407, endPoint x: 613, endPoint y: 406, distance: 19.0
click at [632, 407] on img "6 Avoca Street, YAGOONA NSW 2199" at bounding box center [628, 404] width 15 height 21
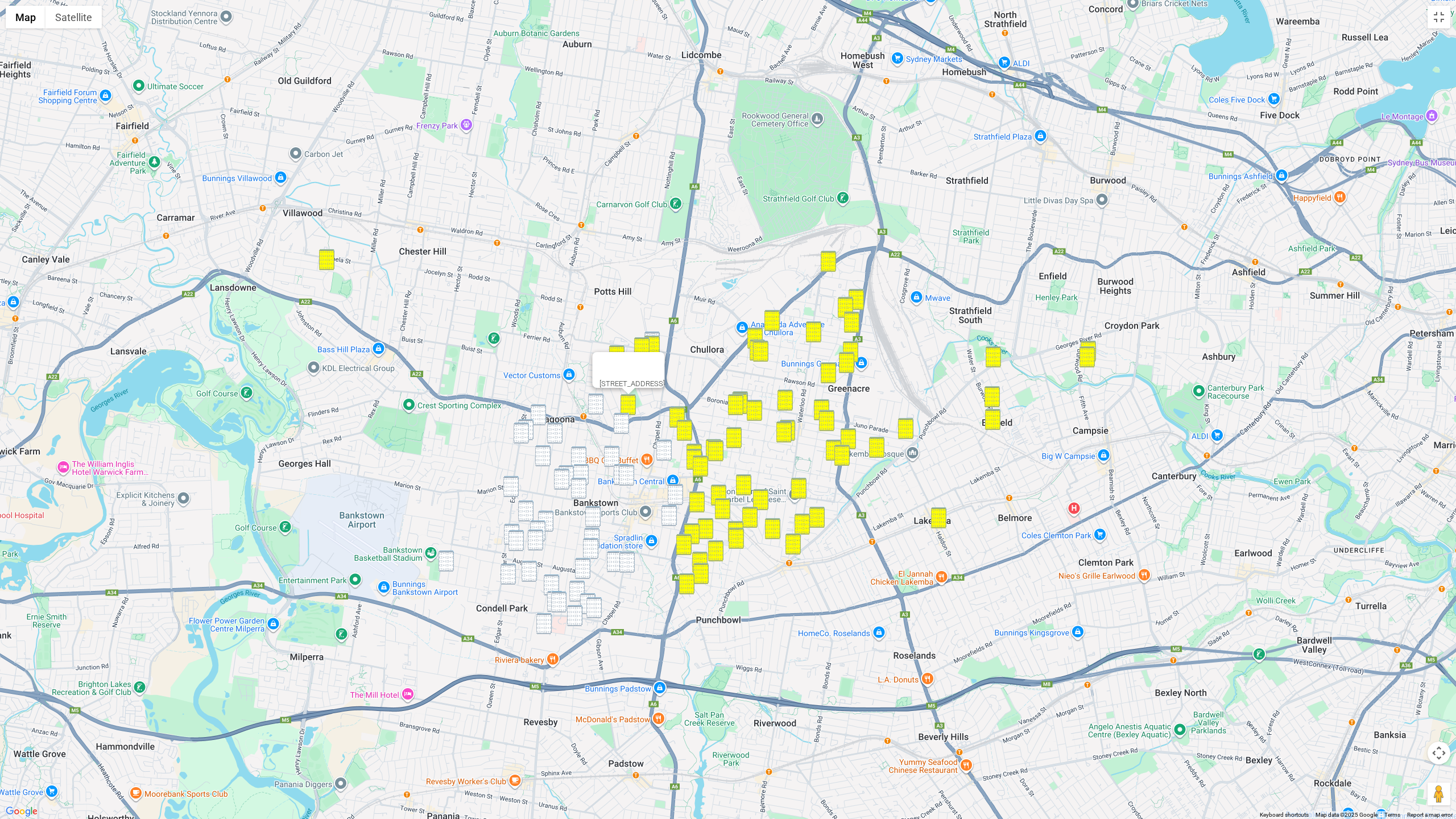
click at [601, 405] on img "3 Palomar Parade, YAGOONA NSW 2199" at bounding box center [595, 403] width 15 height 21
drag, startPoint x: 625, startPoint y: 421, endPoint x: 637, endPoint y: 431, distance: 15.6
click at [625, 421] on img "72 Reynolds Avenue, BANKSTOWN NSW 2200" at bounding box center [621, 422] width 15 height 21
click at [668, 453] on img "11A Conway Road, BANKSTOWN NSW 2200" at bounding box center [664, 449] width 15 height 21
click at [616, 455] on img "18 Weigand Avenue, BANKSTOWN NSW 2200" at bounding box center [611, 456] width 15 height 21
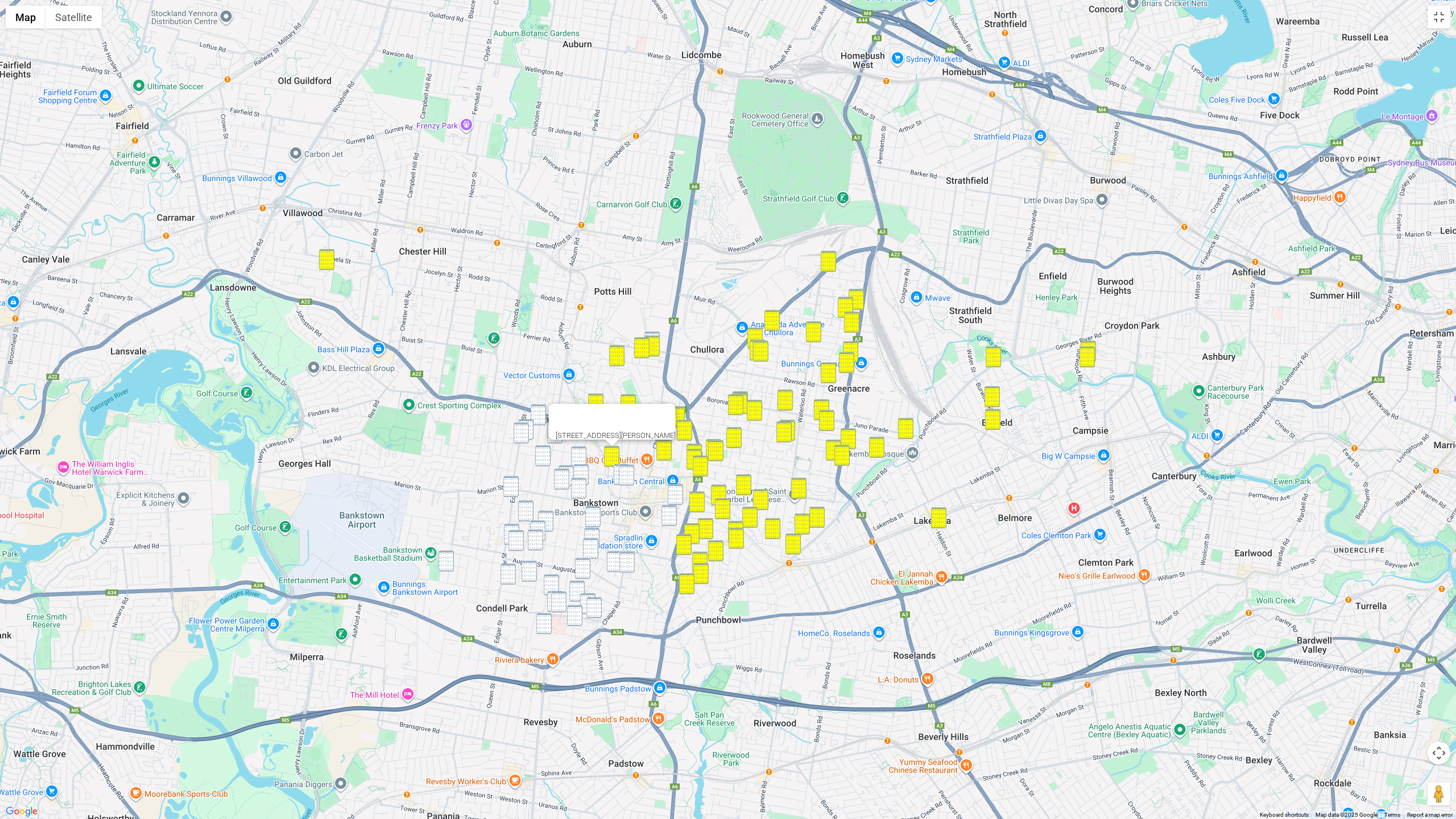
click at [617, 468] on img "1/10 Gordon Street, BANKSTOWN NSW 2200" at bounding box center [621, 474] width 15 height 21
drag, startPoint x: 623, startPoint y: 469, endPoint x: 637, endPoint y: 478, distance: 16.6
click at [623, 469] on img "28 Meredith Street, BANKSTOWN NSW 2200" at bounding box center [627, 474] width 15 height 21
drag, startPoint x: 679, startPoint y: 491, endPoint x: 666, endPoint y: 517, distance: 29.1
click at [679, 491] on img "228 South Terrace, BANKSTOWN NSW 2200" at bounding box center [675, 494] width 15 height 21
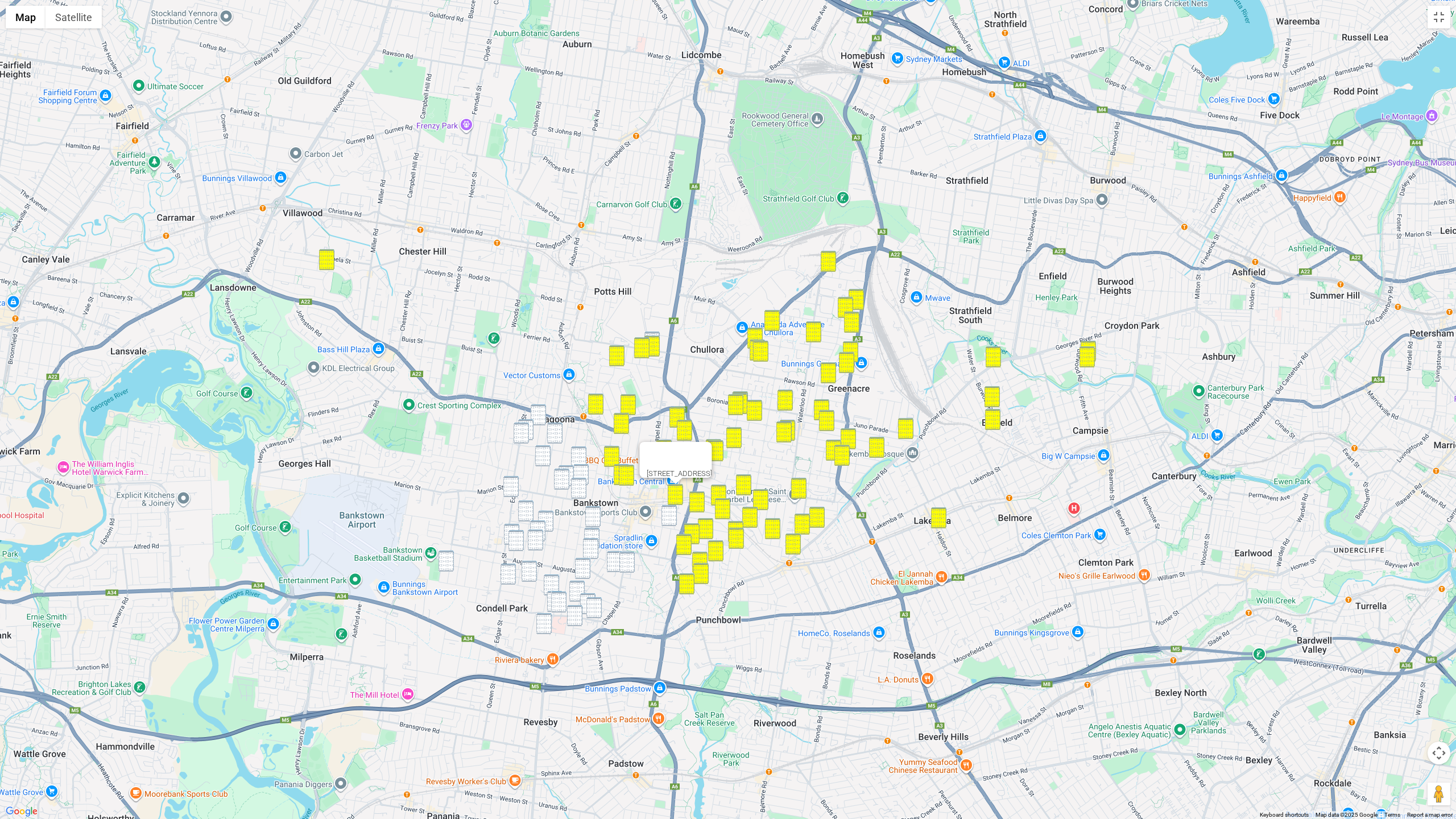
click at [664, 517] on img "17 Stanley Street, BANKSTOWN NSW 2200" at bounding box center [669, 515] width 15 height 21
drag, startPoint x: 538, startPoint y: 411, endPoint x: 530, endPoint y: 422, distance: 13.6
click at [538, 411] on img "14 Wilkins Street, YAGOONA NSW 2199" at bounding box center [538, 414] width 15 height 21
drag, startPoint x: 530, startPoint y: 423, endPoint x: 525, endPoint y: 433, distance: 11.2
click at [530, 423] on img "48 Elizabeth Crescent, YAGOONA NSW 2199" at bounding box center [526, 429] width 15 height 21
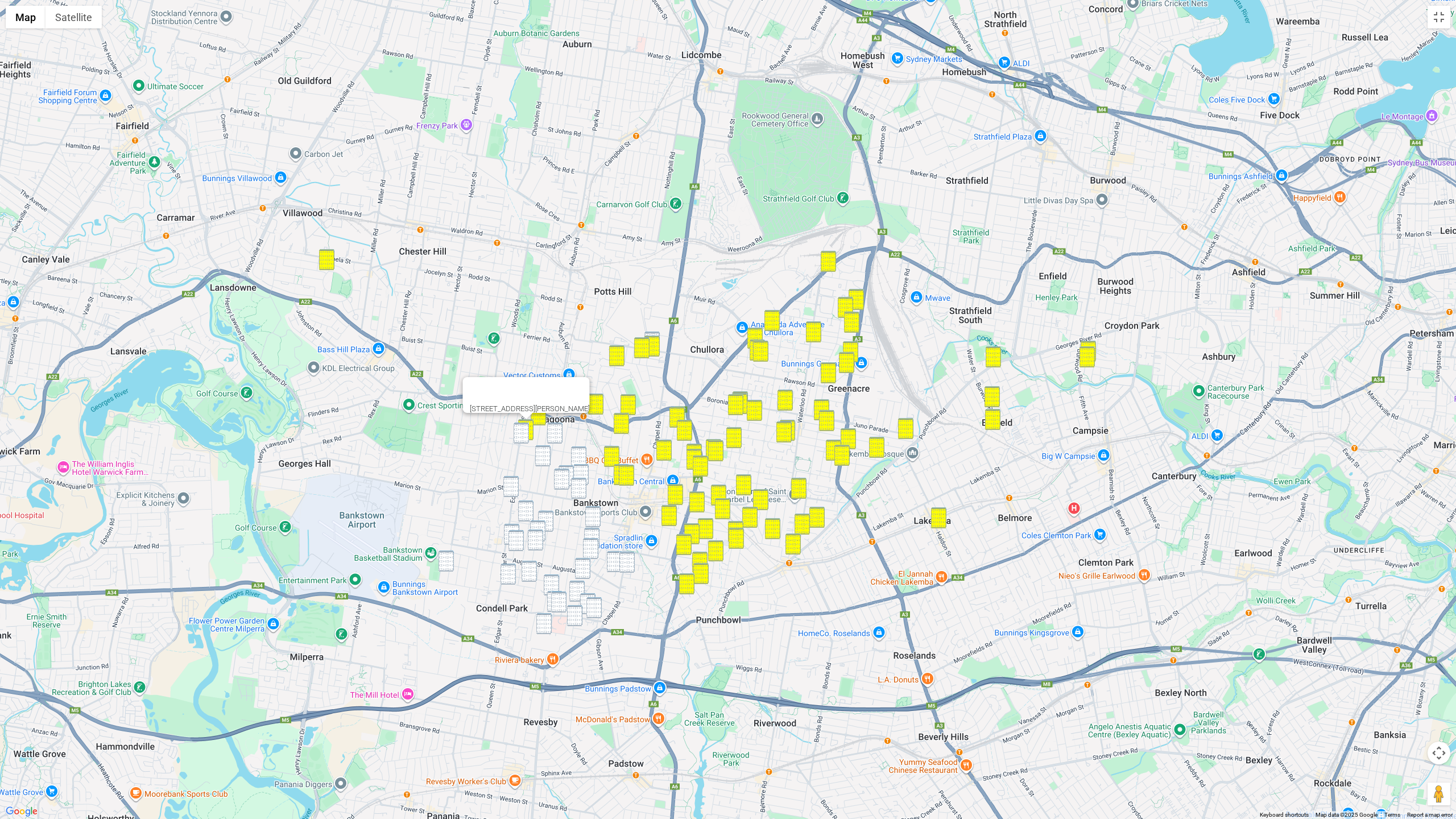
click at [524, 433] on img "51 Edgar Street, YAGOONA NSW 2199" at bounding box center [522, 433] width 15 height 21
drag
click at [552, 436] on img "211 William Street, YAGOONA NSW 2199" at bounding box center [555, 433] width 15 height 21
click at [580, 455] on img "1/48 Little Road, BANKSTOWN NSW 2200" at bounding box center [579, 456] width 15 height 21
click at [546, 455] on img "63 Fenwick Street, BANKSTOWN NSW 2200" at bounding box center [543, 455] width 15 height 21
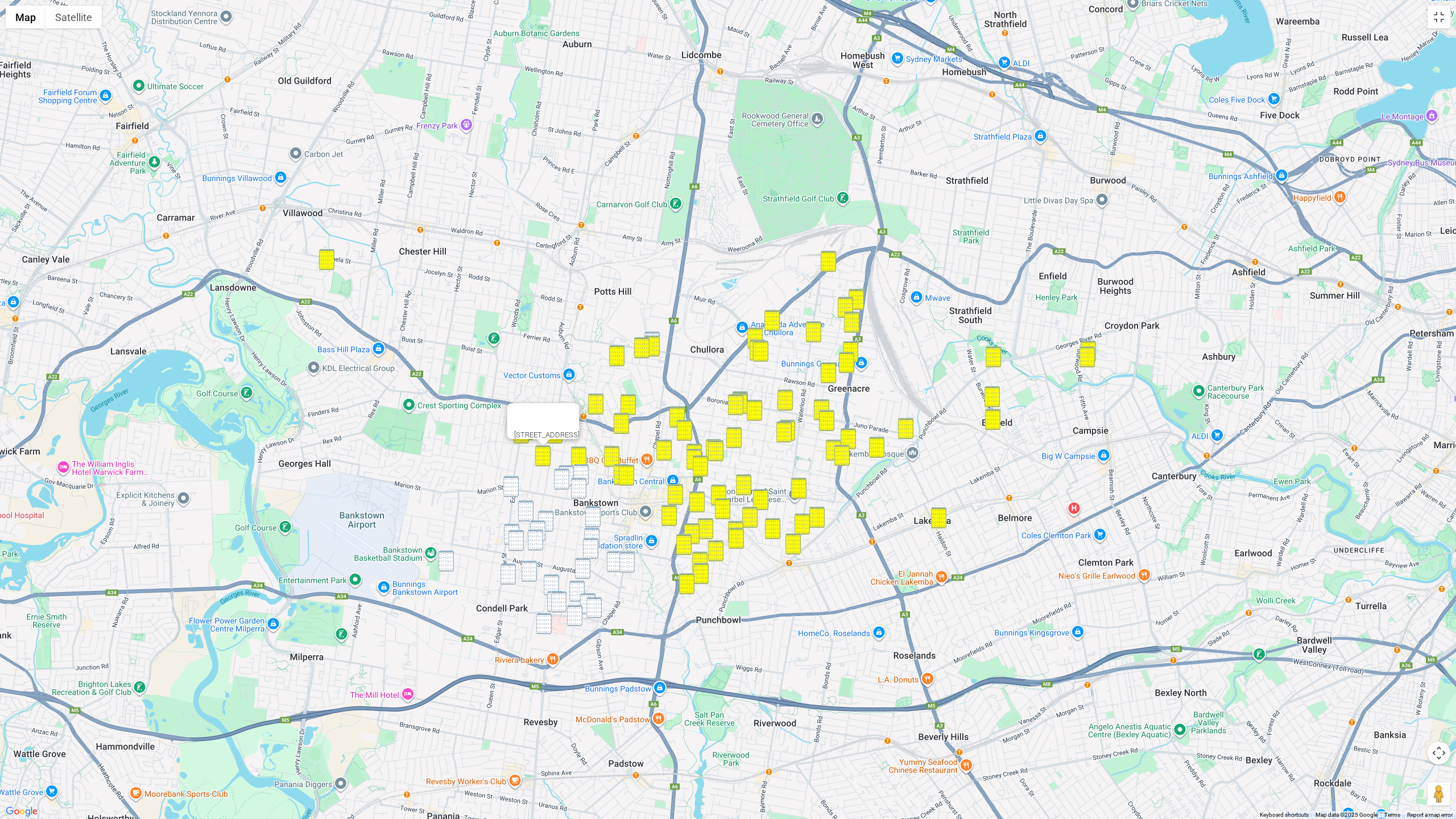
click at [580, 474] on img "17 Little Road, BANKSTOWN NSW 2200" at bounding box center [581, 474] width 15 height 21
click at [570, 471] on img "14 Highland Avenue, BANKSTOWN NSW 2200" at bounding box center [566, 475] width 15 height 21
click at [564, 474] on img "16A Dutton Street, BANKSTOWN NSW 2200" at bounding box center [562, 479] width 15 height 21
click at [580, 489] on img "125 Marion Street, BANKSTOWN NSW 2200" at bounding box center [579, 488] width 15 height 21
click at [516, 487] on img "142 Edgar Street, CONDELL PARK NSW 2200" at bounding box center [511, 486] width 15 height 21
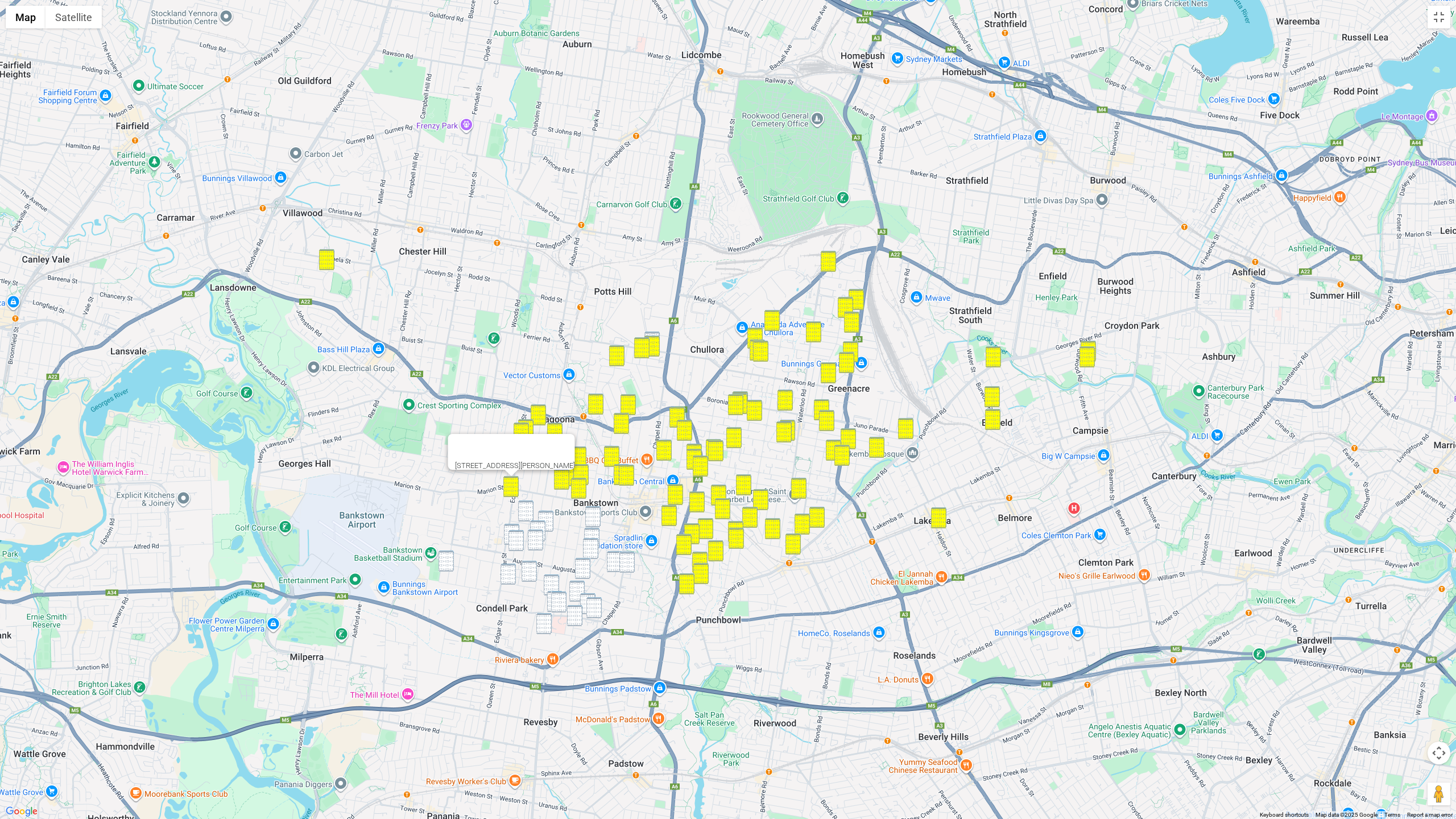
click at [524, 507] on img "28 Norman Street, CONDELL PARK NSW 2200" at bounding box center [526, 511] width 15 height 21
click at [590, 519] on img "57 Cambridge Avenue, BANKSTOWN NSW 2200" at bounding box center [593, 516] width 15 height 21
click at [549, 518] on img "1/59 Hunter Street, CONDELL PARK NSW 2200" at bounding box center [546, 521] width 15 height 21
click at [538, 524] on img "35A Lancelot Street, CONDELL PARK NSW 2200" at bounding box center [538, 531] width 15 height 21
click at [512, 526] on img "1/95 Taylor Street, CONDELL PARK NSW 2200" at bounding box center [512, 534] width 15 height 21
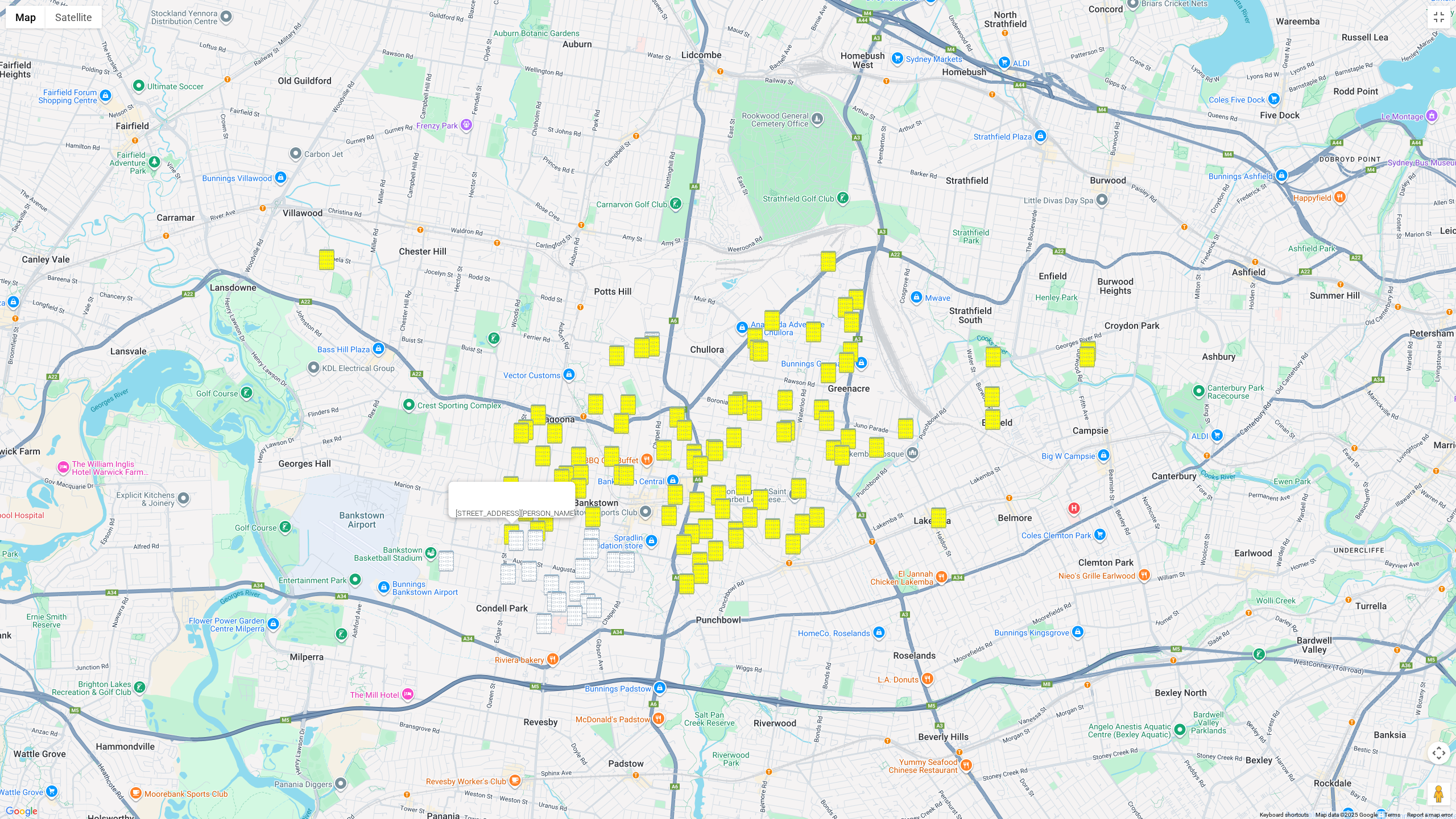
click at [517, 539] on img "108B Taylor Street, CONDELL PARK NSW 2200" at bounding box center [516, 540] width 15 height 21
click at [538, 540] on img "3/23 William Street, CONDELL PARK NSW 2200" at bounding box center [535, 540] width 15 height 21
click at [452, 561] on img "29 Fourth Avenue, CONDELL PARK NSW 2200" at bounding box center [446, 561] width 15 height 21
click at [512, 570] on img "51 Winifred Street, CONDELL PARK NSW 2200" at bounding box center [508, 573] width 15 height 21
click at [531, 570] on img "11 Virtue Street, CONDELL PARK NSW 2200" at bounding box center [529, 571] width 15 height 21
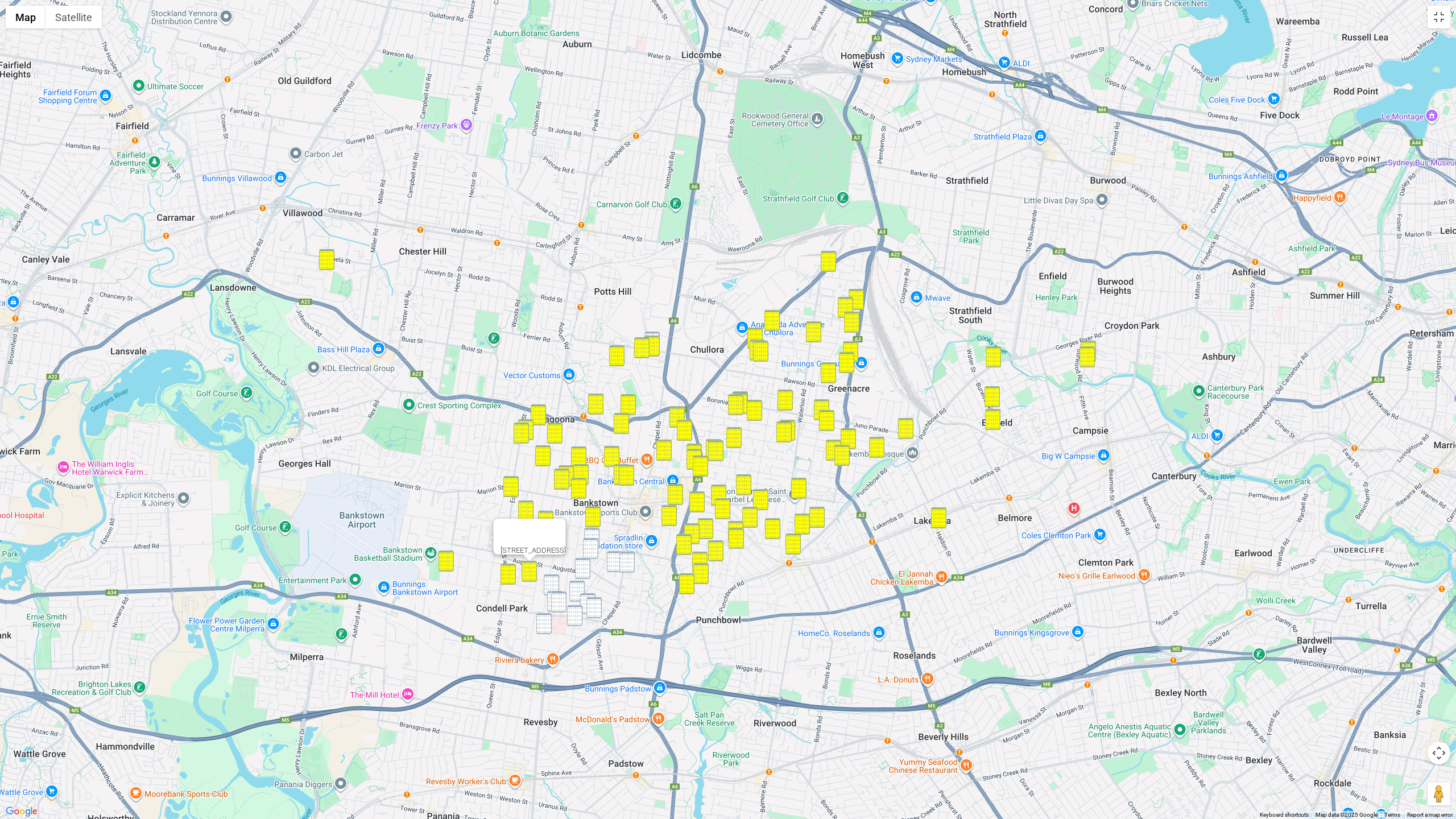
click at [615, 557] on img "8 White Avenue, BANKSTOWN NSW 2200" at bounding box center [615, 561] width 15 height 21
click at [624, 560] on img "145 Chapel Road, BANKSTOWN NSW 2200" at bounding box center [627, 562] width 15 height 21
click at [588, 566] on img "6 Tumut Close, BANKSTOWN NSW 2200" at bounding box center [583, 568] width 15 height 21
click at [552, 577] on img "36A Gleeson Avenue, CONDELL PARK NSW 2200" at bounding box center [551, 584] width 15 height 21
click at [574, 584] on img "197 Northam Avenue, BANKSTOWN NSW 2200" at bounding box center [577, 591] width 15 height 21
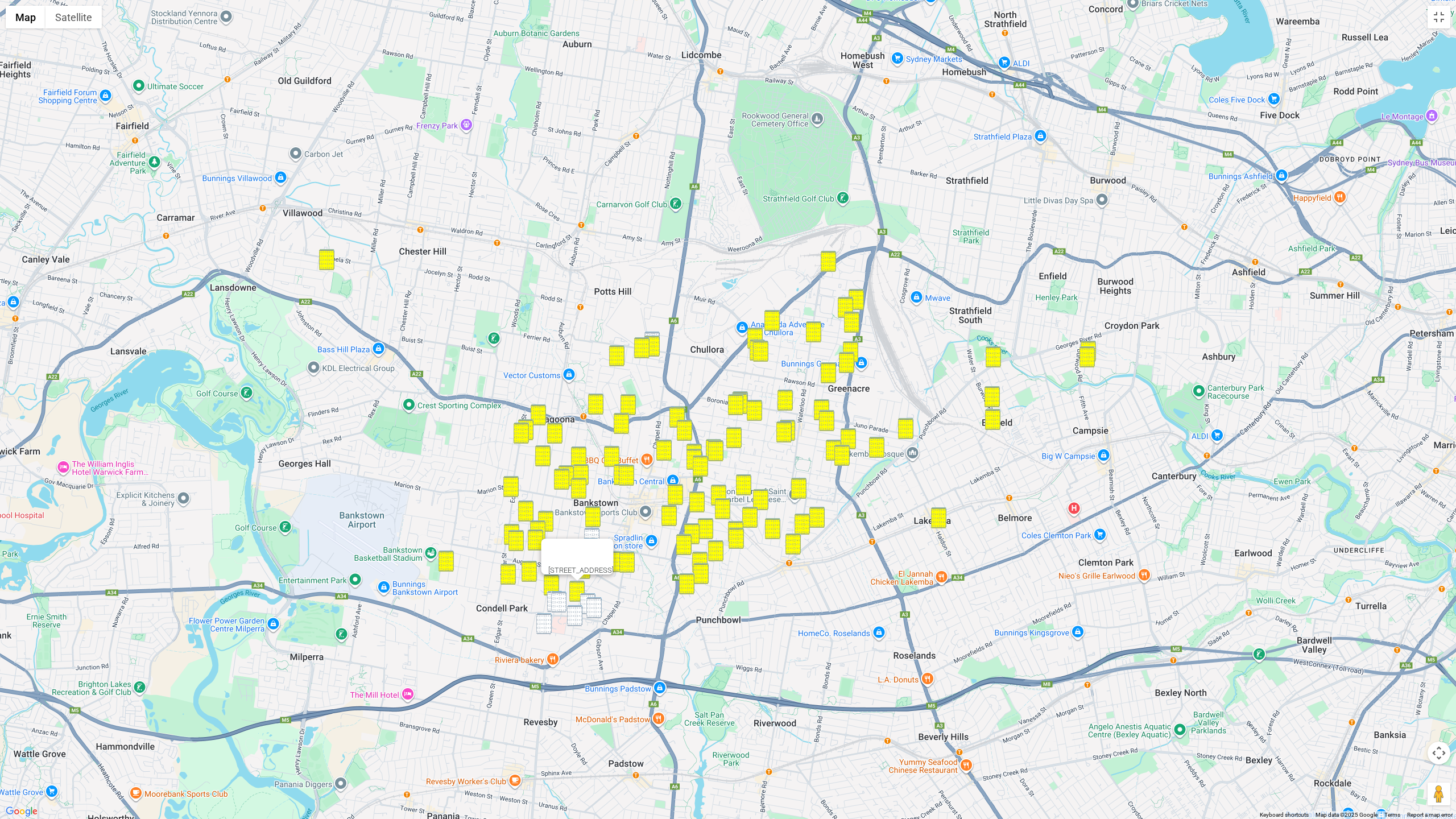
click at [583, 596] on img "15 Arthur Street, BANKSTOWN NSW 2200" at bounding box center [588, 603] width 15 height 21
click at [595, 602] on img "13 Eldridge Road, BANKSTOWN NSW 2200" at bounding box center [594, 607] width 15 height 21
click at [549, 598] on img "72 Gallipoli Street, CONDELL PARK NSW 2200" at bounding box center [555, 601] width 15 height 21
click at [559, 599] on img "76 Antwerp Street, BANKSTOWN NSW 2200" at bounding box center [559, 601] width 15 height 21
click at [572, 607] on img "35 Calidore Street, BANKSTOWN NSW 2200" at bounding box center [575, 615] width 15 height 21
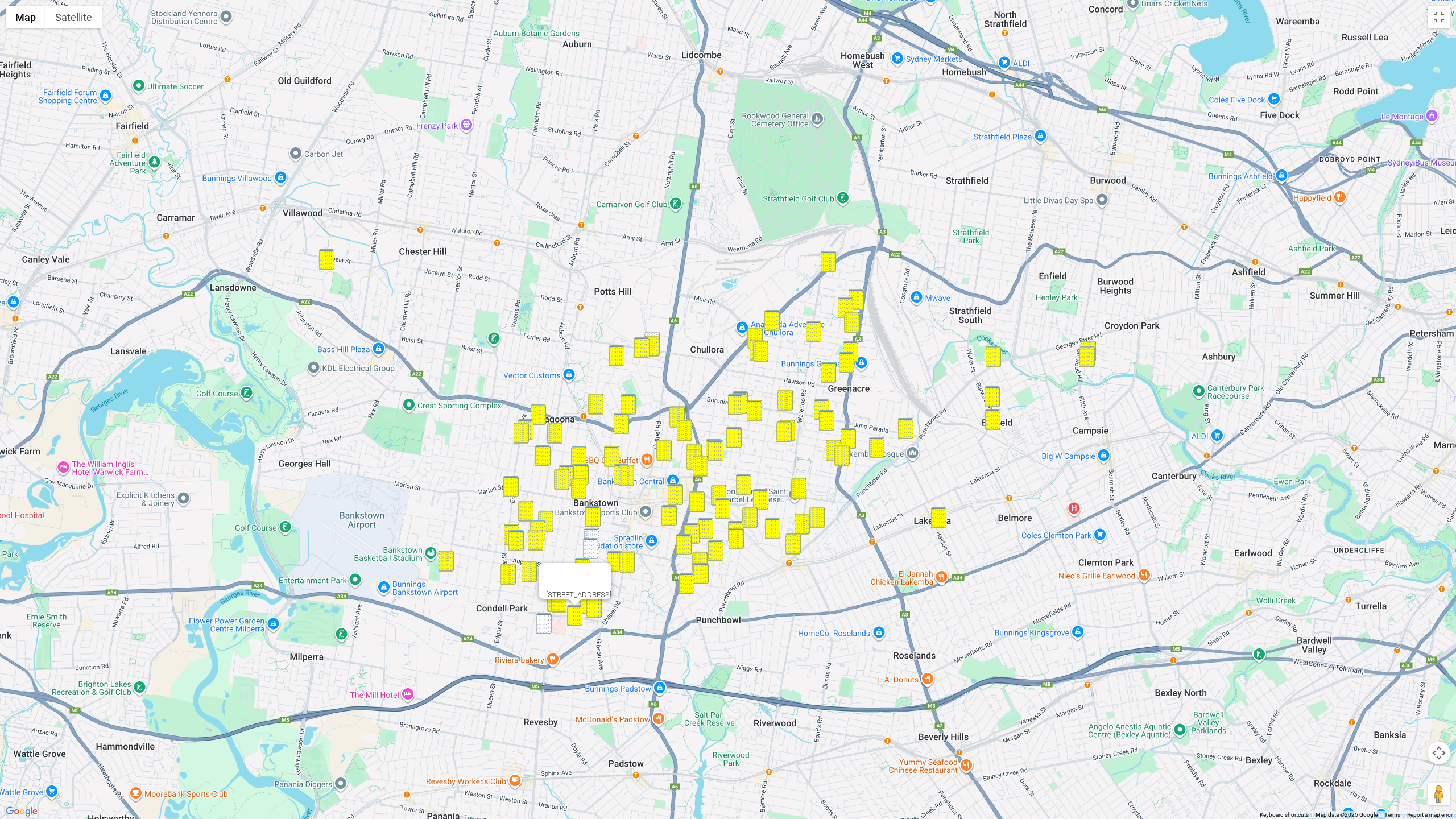
click at [548, 621] on img "30 Jellicoe Street, CONDELL PARK NSW 2200" at bounding box center [544, 623] width 15 height 21
click at [596, 533] on img "2/52 Chertsey Avenue, BANKSTOWN NSW 2200" at bounding box center [592, 537] width 15 height 21
click at [593, 543] on img "9 Koonya Avenue, BANKSTOWN NSW 2200" at bounding box center [590, 548] width 15 height 21
click at [653, 333] on img "47 Brunker Road, YAGOONA NSW 2199" at bounding box center [653, 341] width 15 height 21
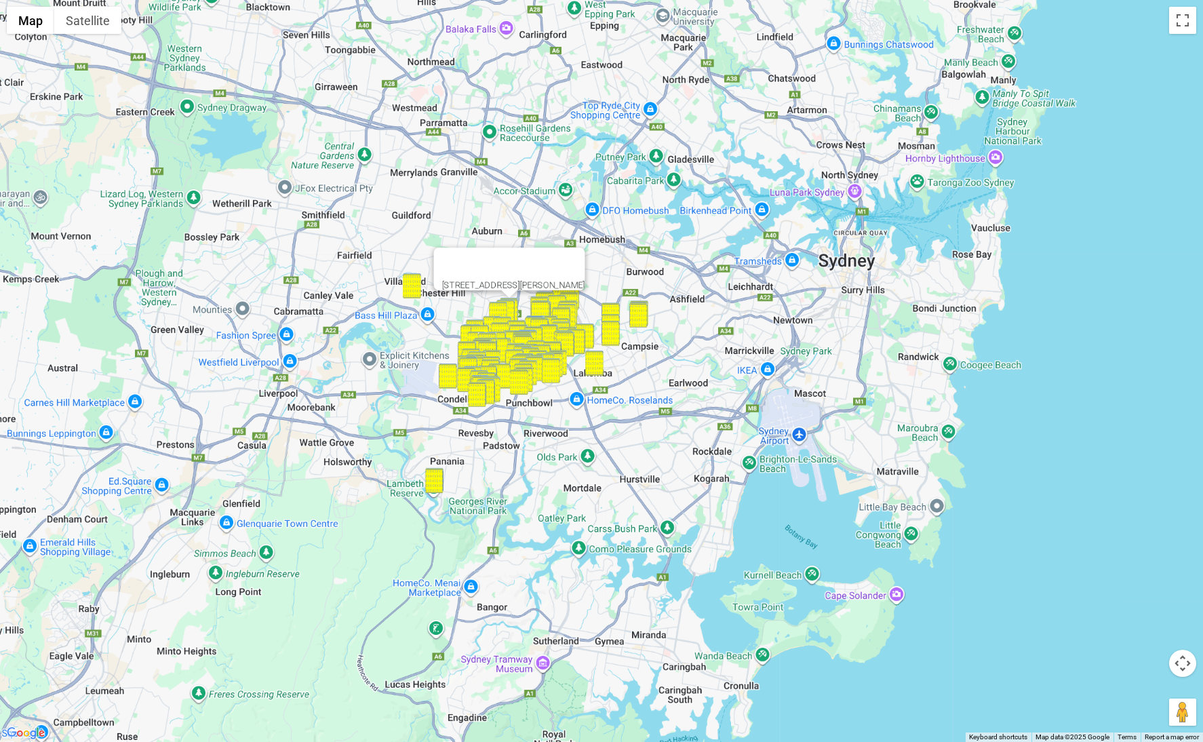
click at [498, 427] on div "47 Brunker Road, YAGOONA NSW 2199" at bounding box center [601, 371] width 1203 height 742
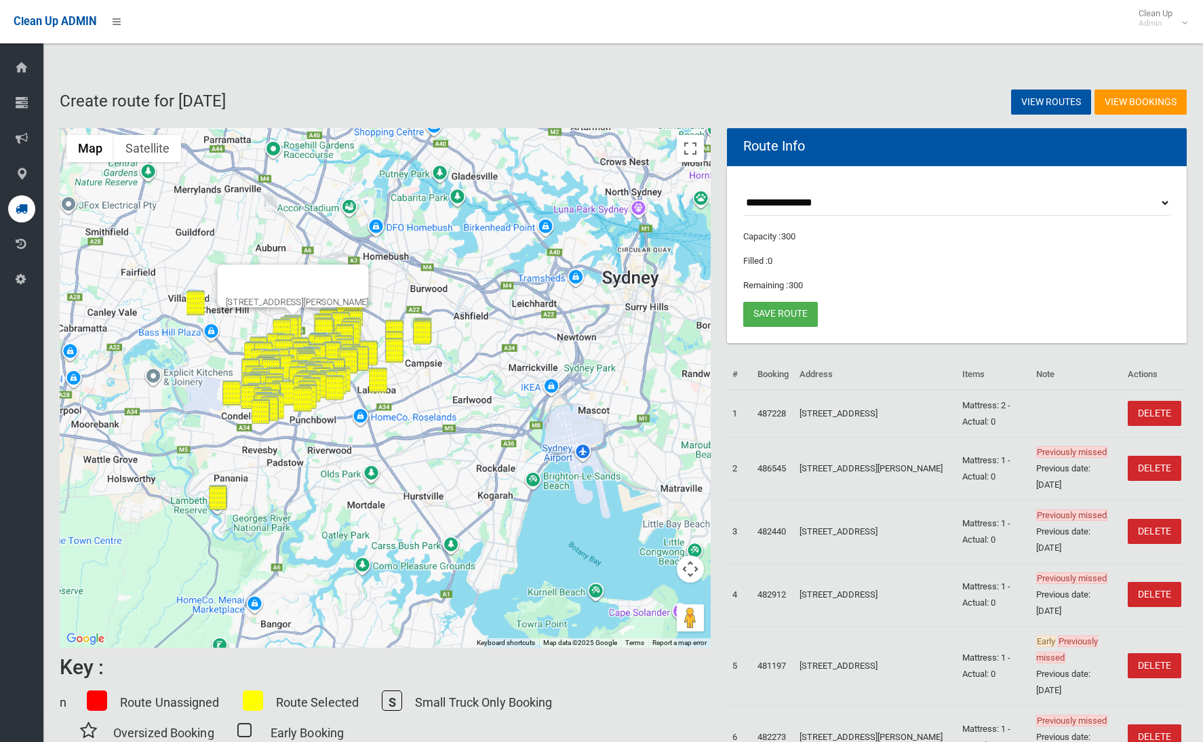
click at [362, 268] on button "Close" at bounding box center [352, 281] width 33 height 33
click at [695, 569] on button "Map camera controls" at bounding box center [690, 569] width 27 height 27
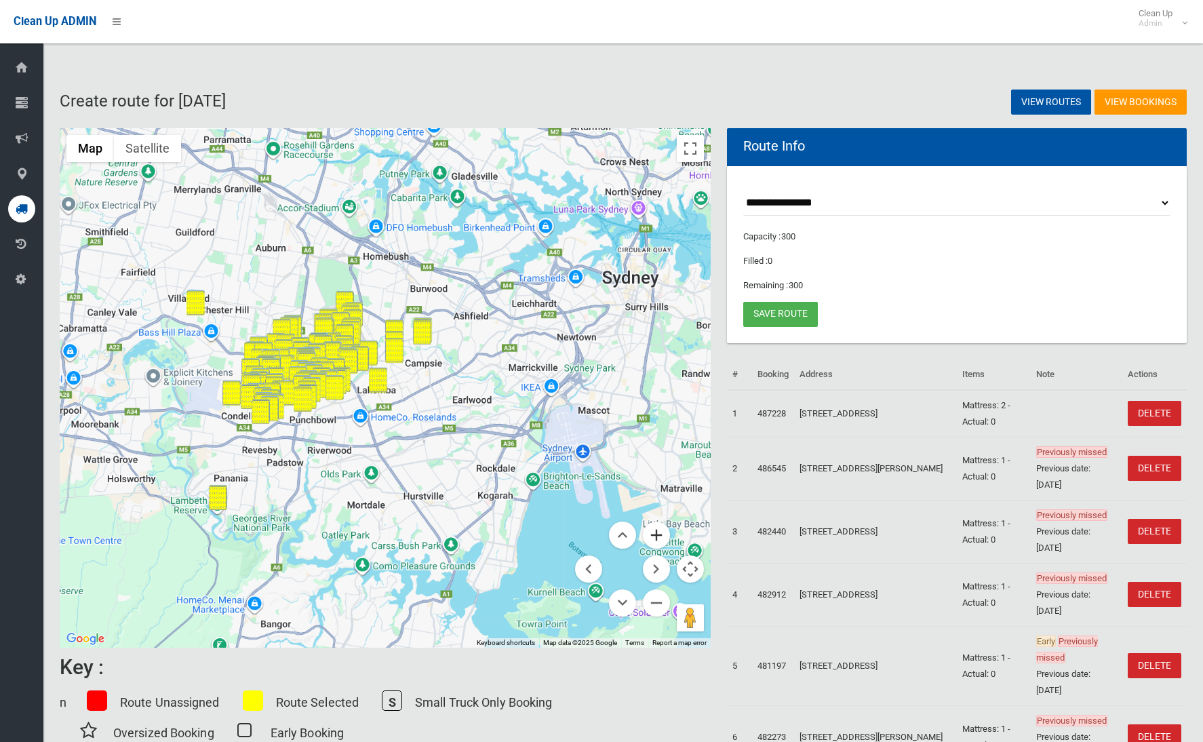
click at [652, 532] on button "Zoom in" at bounding box center [656, 535] width 27 height 27
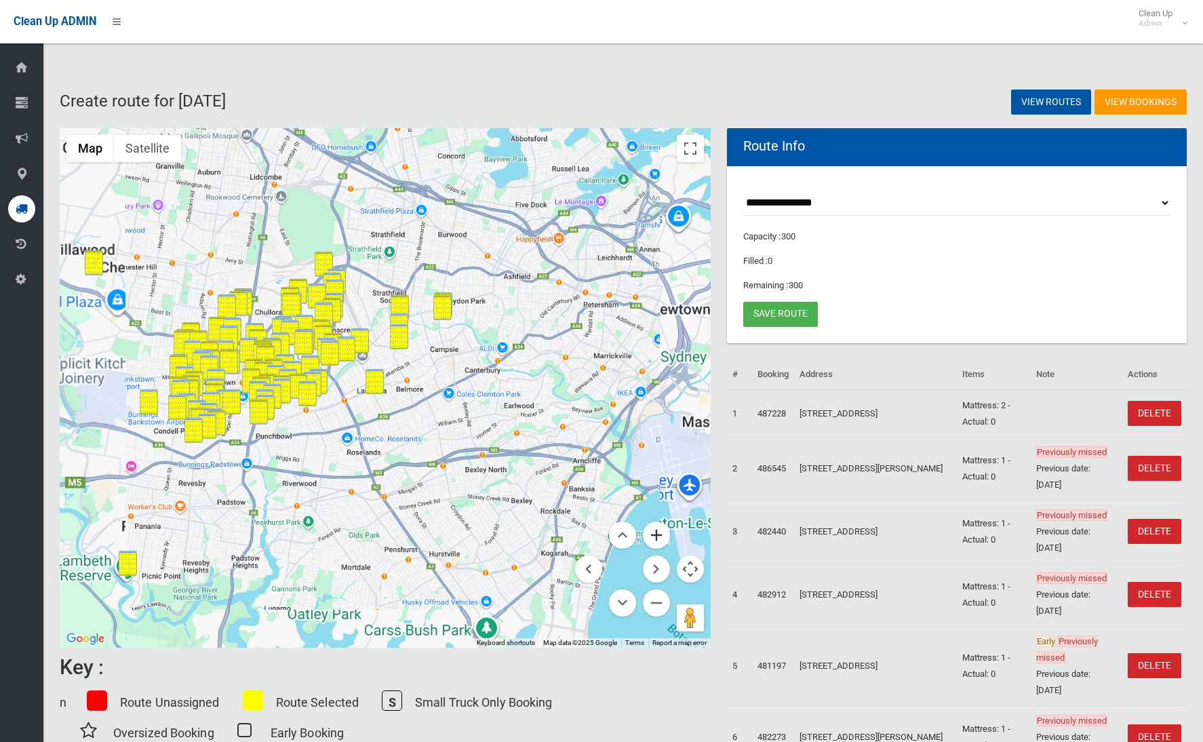
click at [652, 532] on button "Zoom in" at bounding box center [656, 535] width 27 height 27
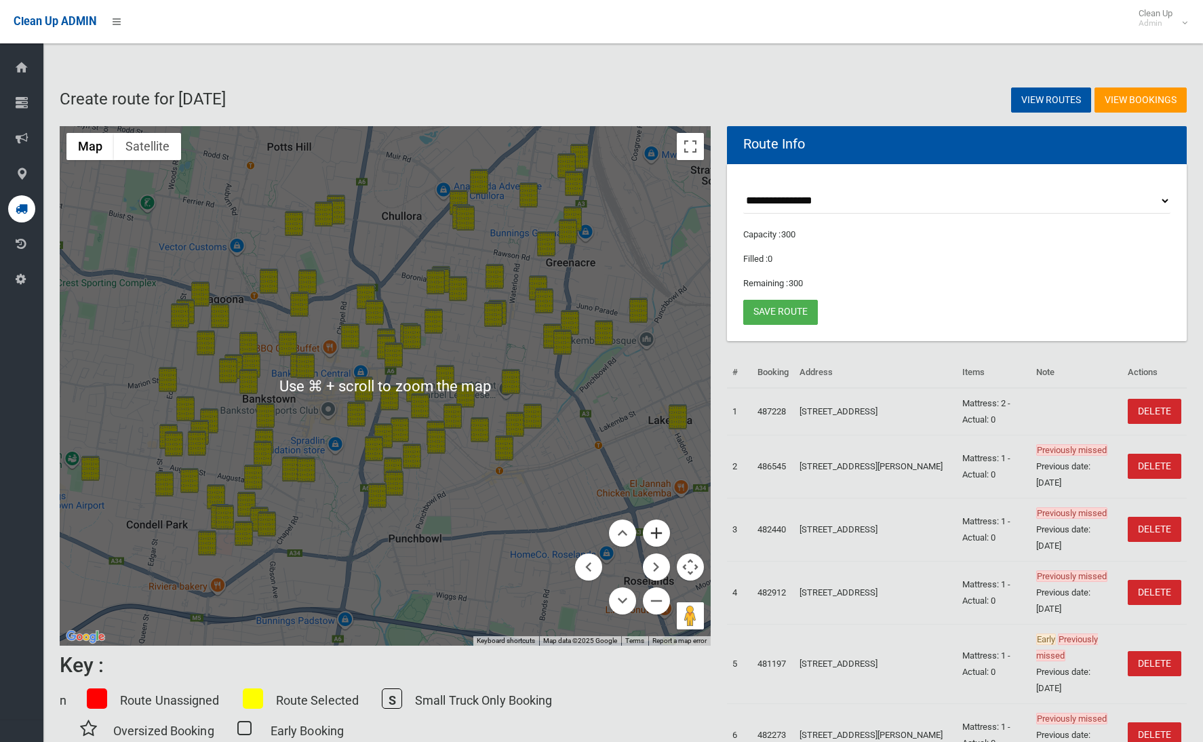
click at [657, 538] on button "Zoom in" at bounding box center [656, 533] width 27 height 27
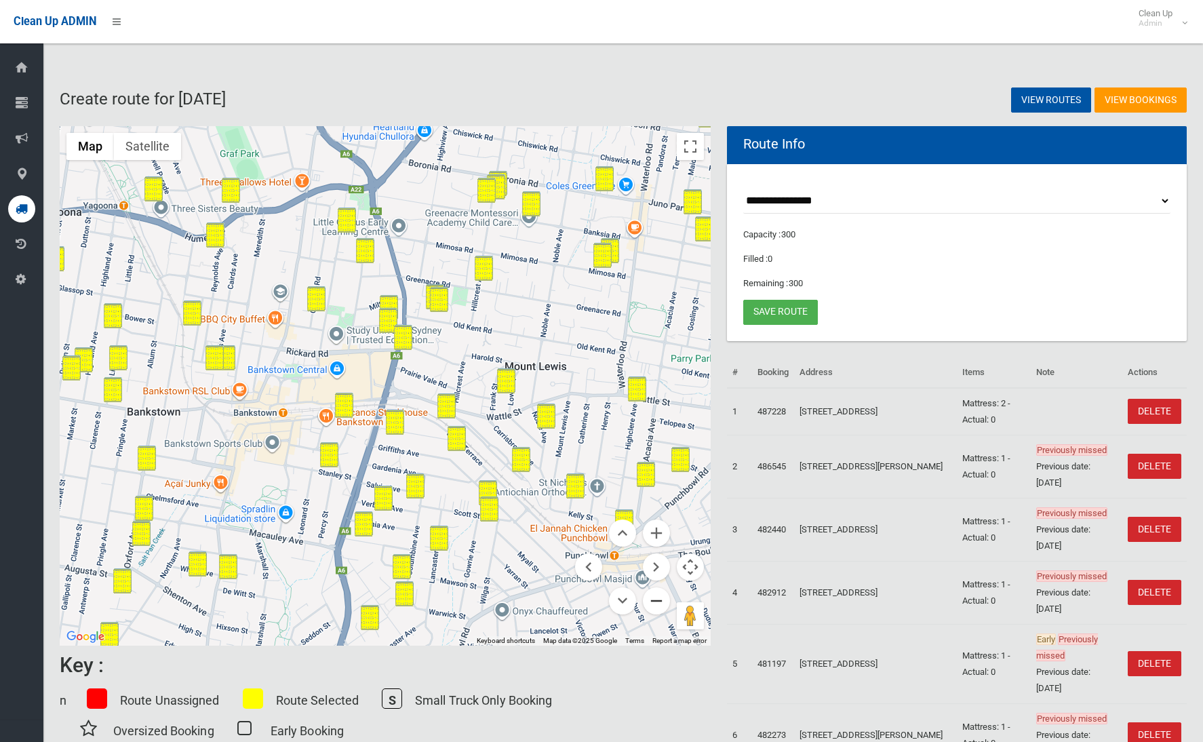
click at [656, 599] on button "Zoom out" at bounding box center [656, 600] width 27 height 27
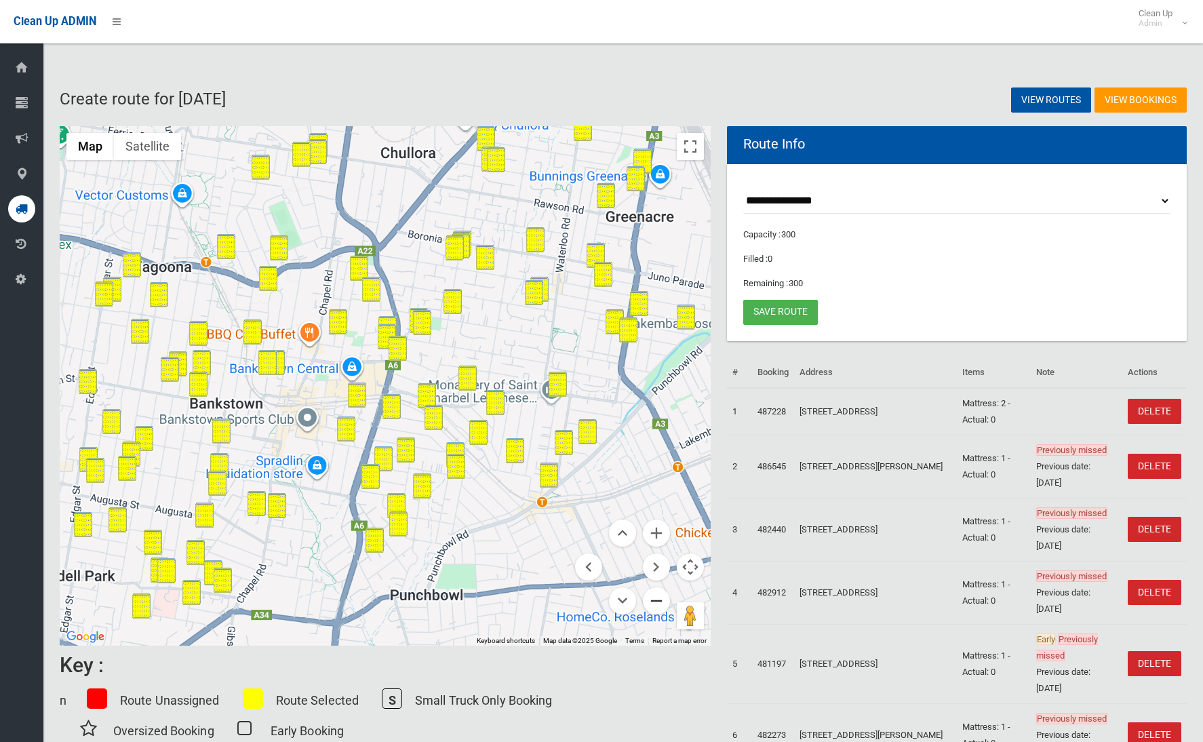
click at [656, 599] on button "Zoom out" at bounding box center [656, 600] width 27 height 27
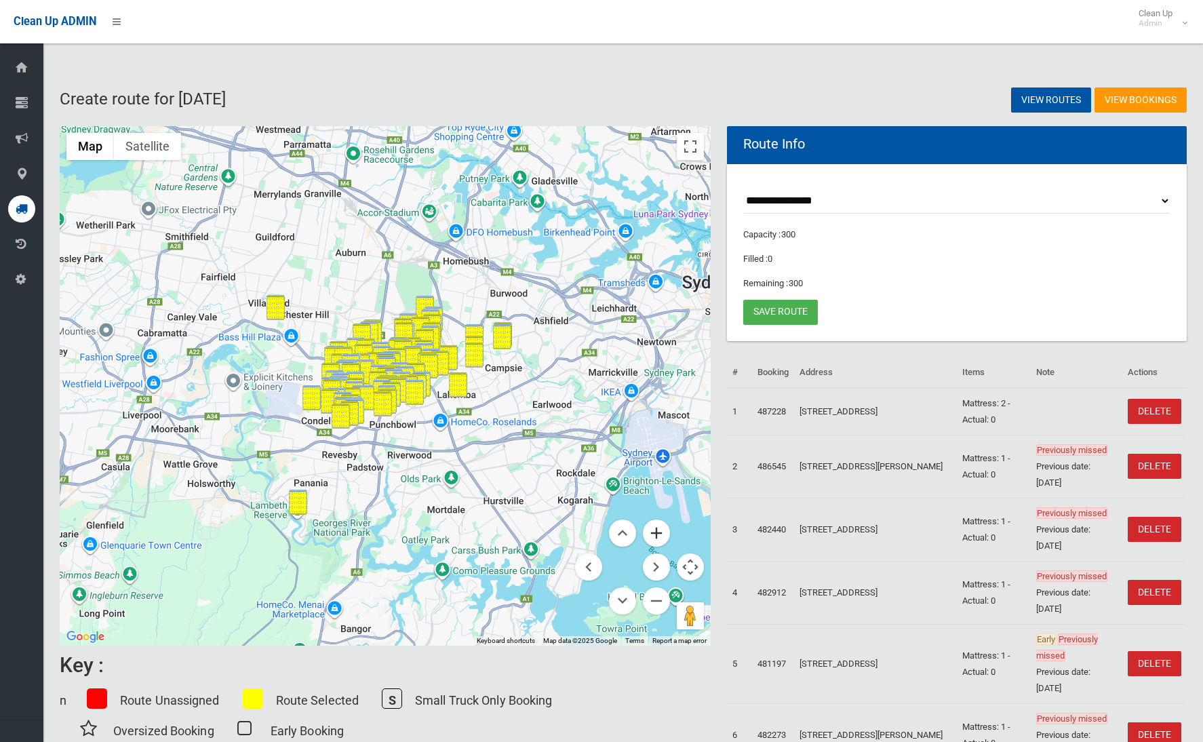
click at [655, 528] on button "Zoom in" at bounding box center [656, 533] width 27 height 27
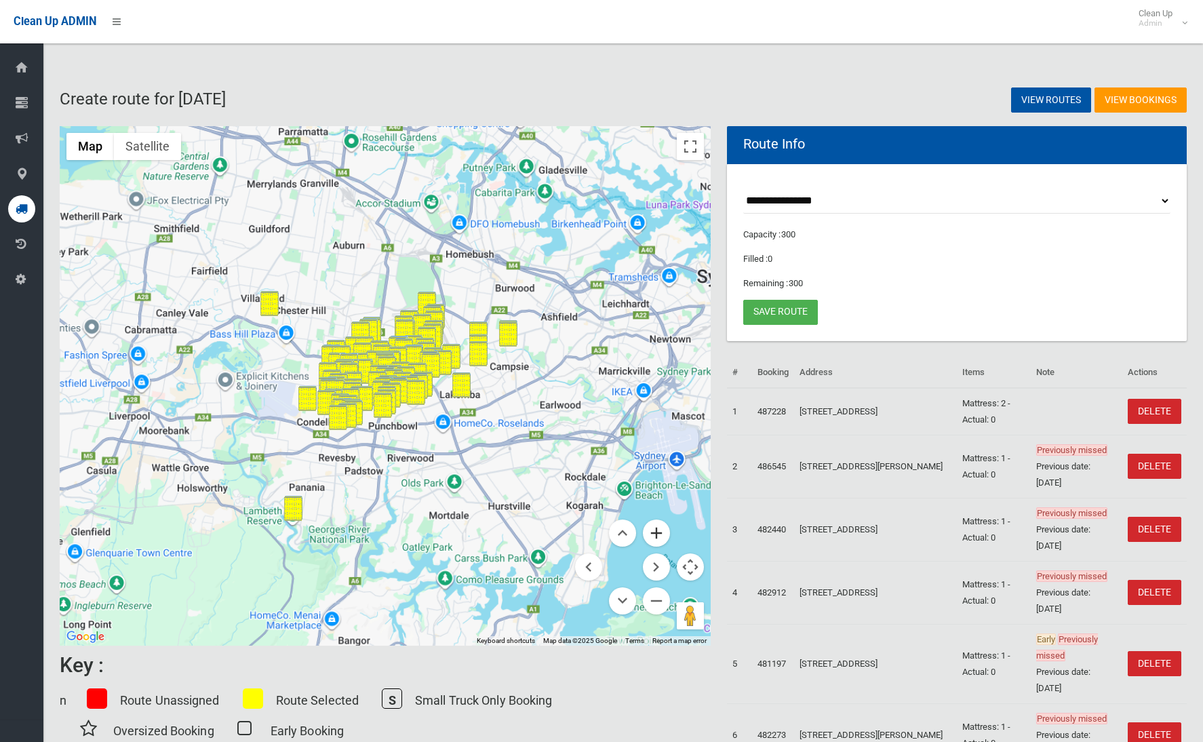
click at [655, 528] on button "Zoom in" at bounding box center [656, 533] width 27 height 27
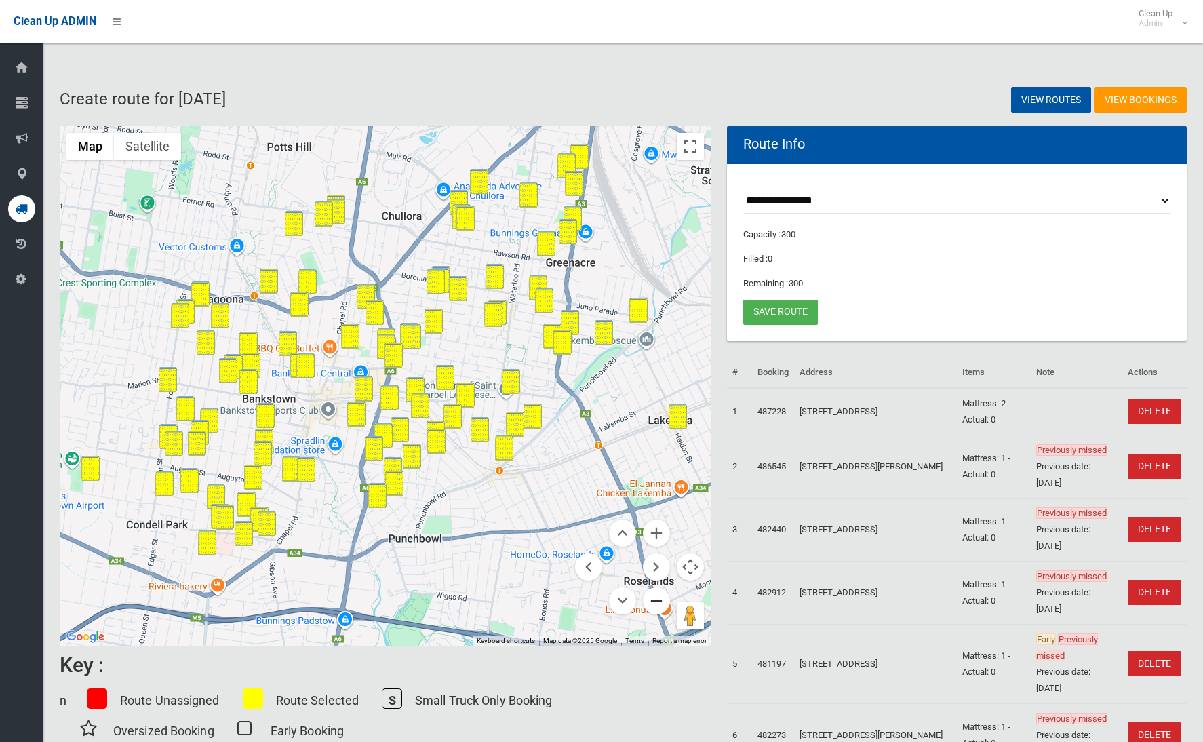
click at [660, 607] on button "Zoom out" at bounding box center [656, 600] width 27 height 27
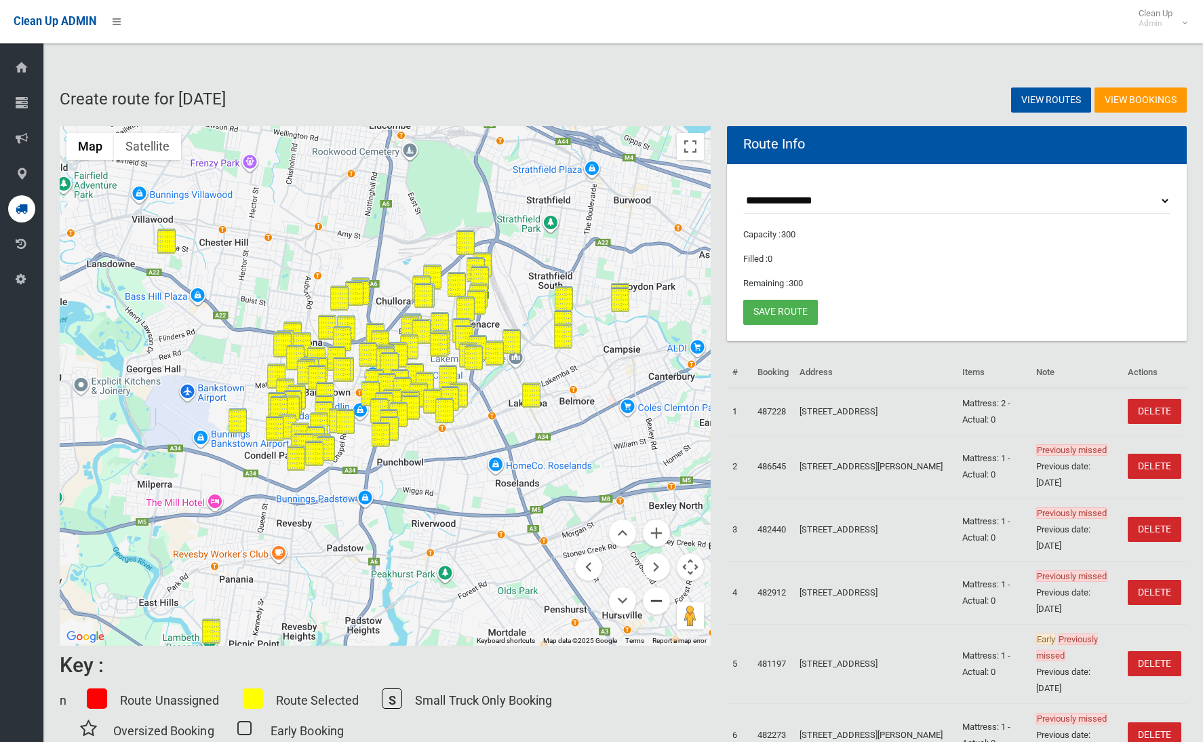
click at [660, 607] on button "Zoom out" at bounding box center [656, 600] width 27 height 27
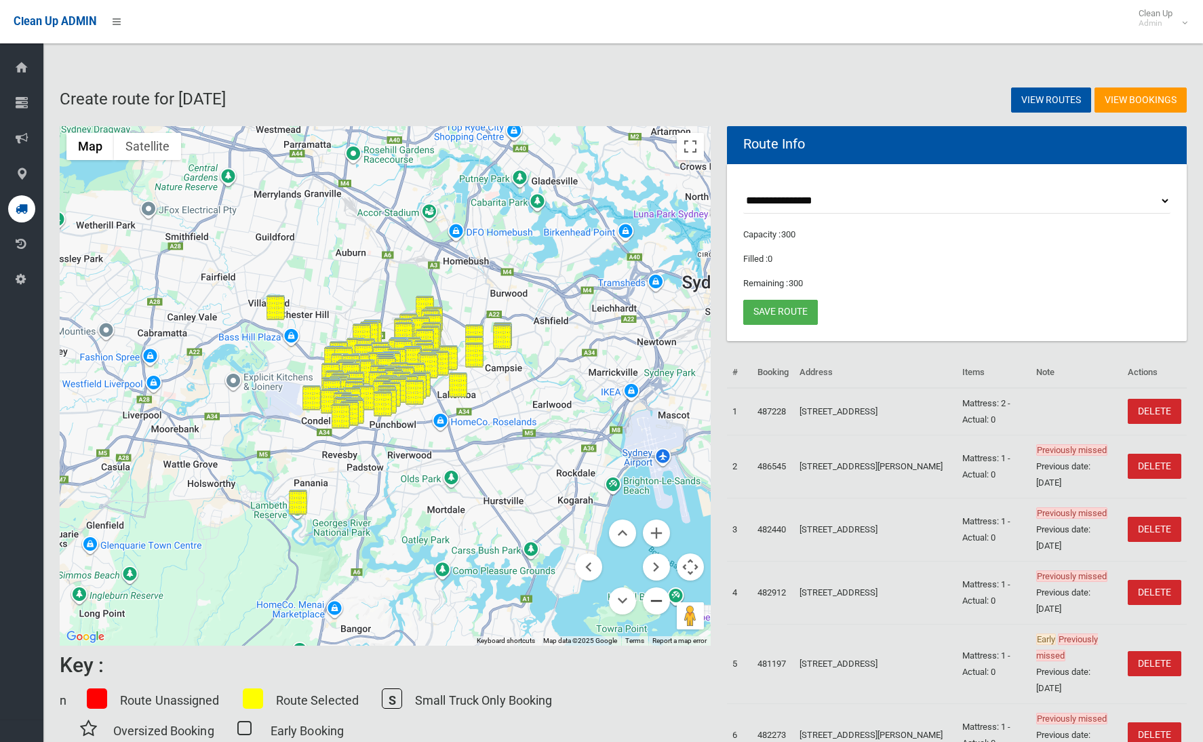
click at [660, 607] on button "Zoom out" at bounding box center [656, 600] width 27 height 27
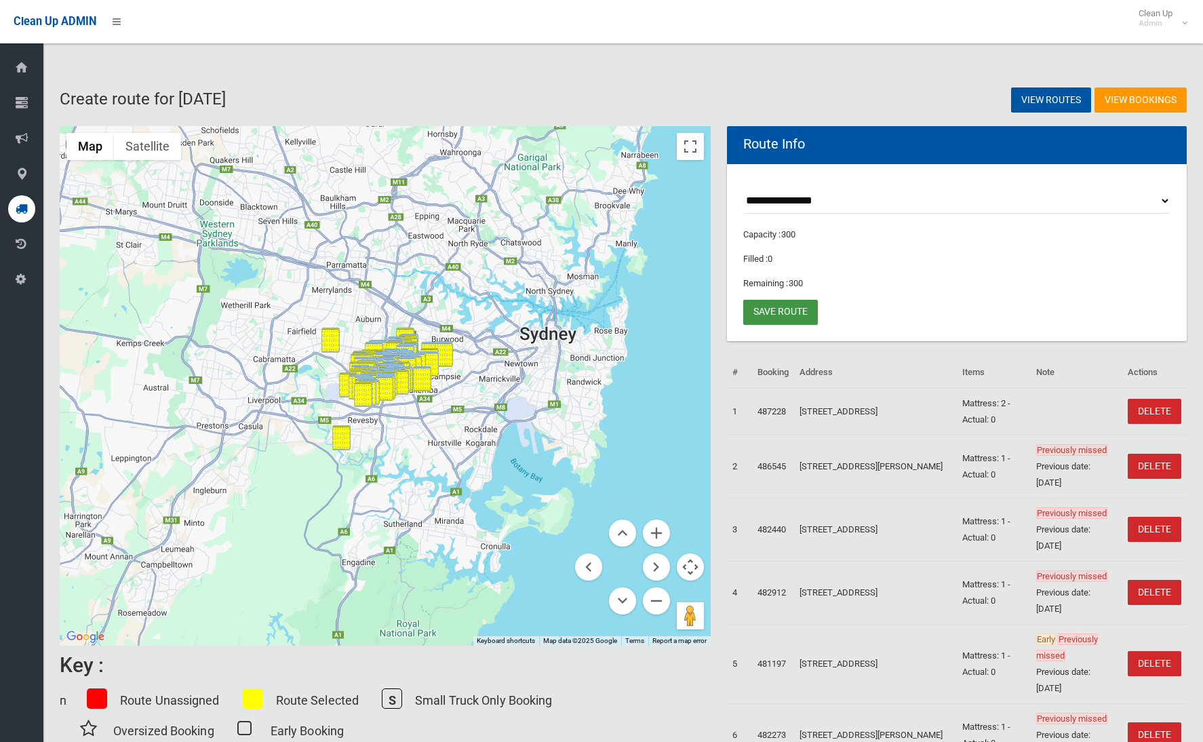
click at [778, 315] on link "Save route" at bounding box center [780, 312] width 75 height 25
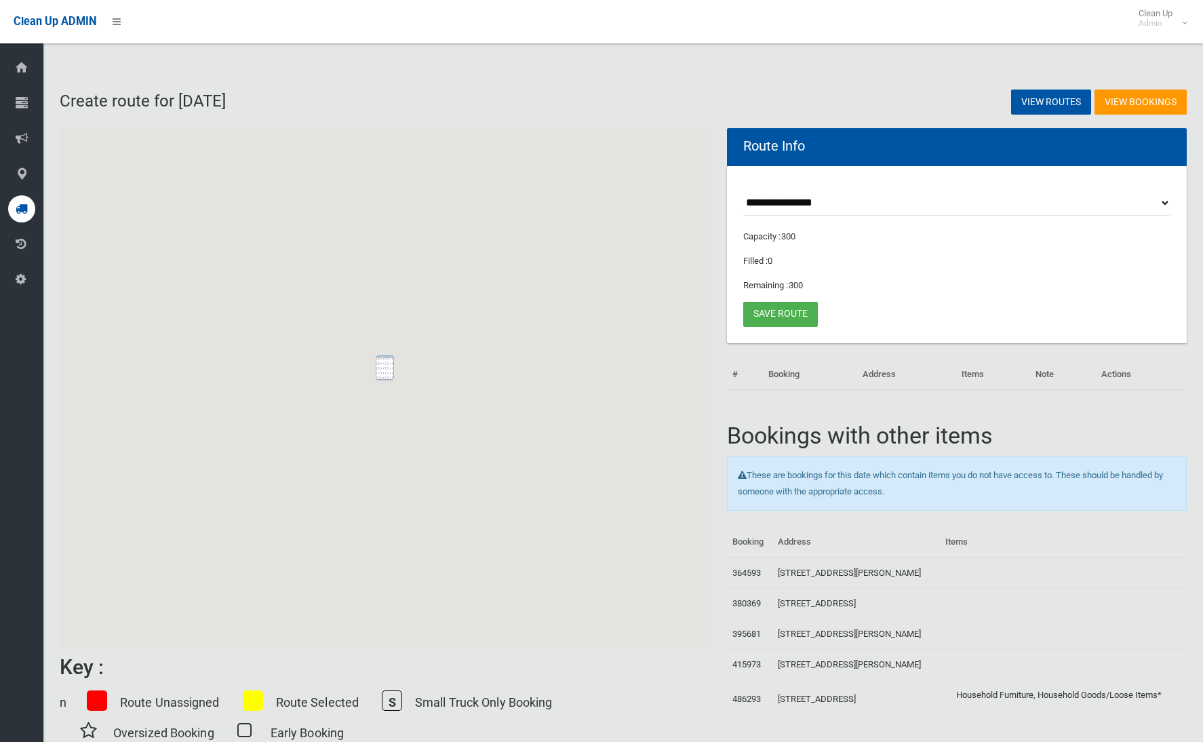
scroll to position [2, 0]
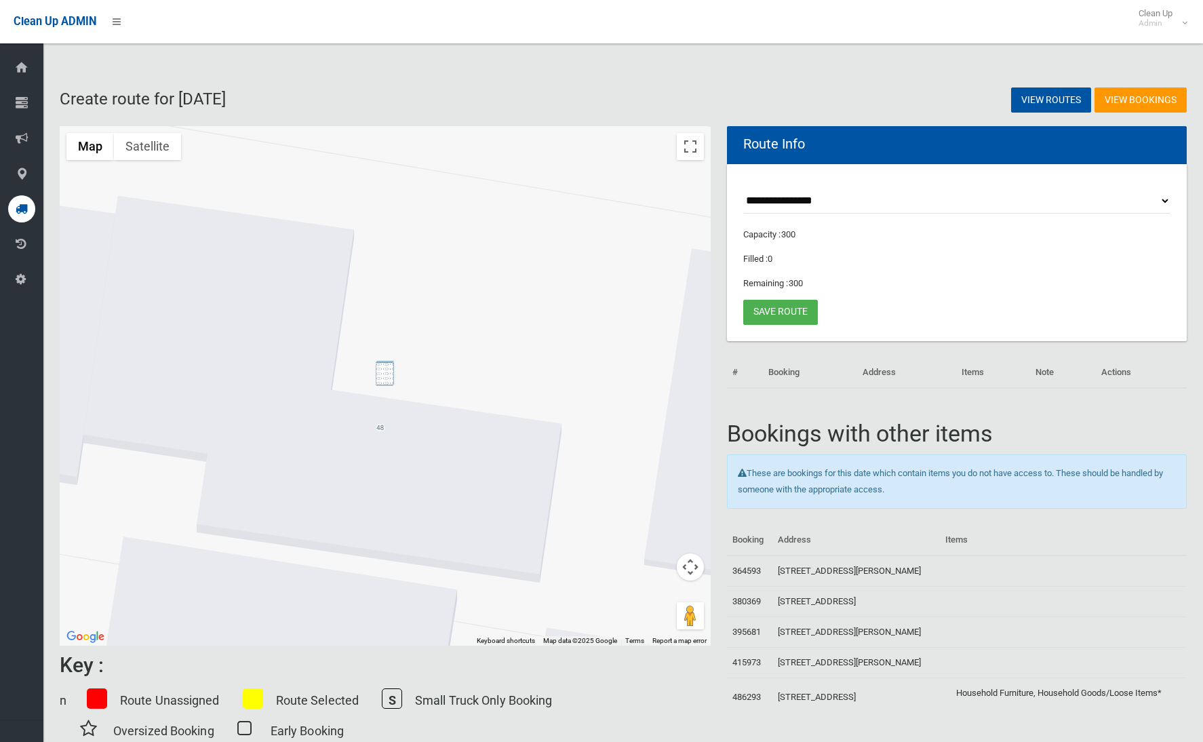
click at [387, 370] on img "4/48 Little Road, BANKSTOWN NSW 2200" at bounding box center [385, 373] width 18 height 25
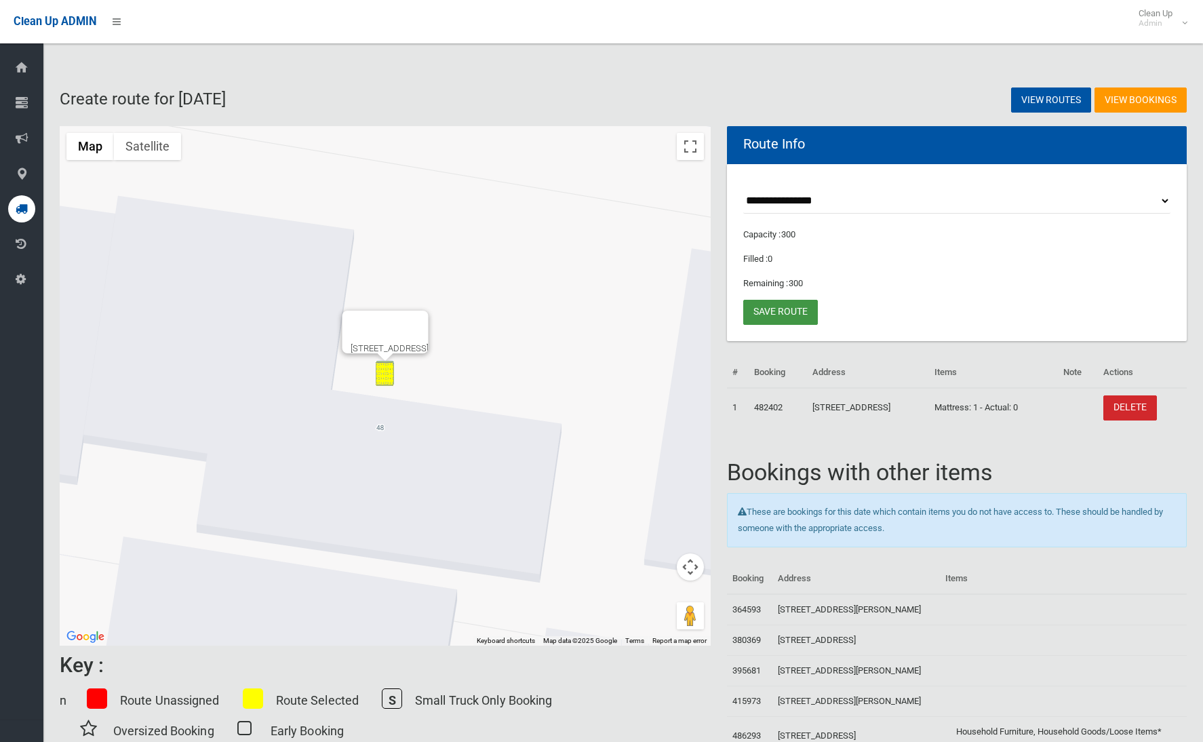
click at [774, 315] on link "Save route" at bounding box center [780, 312] width 75 height 25
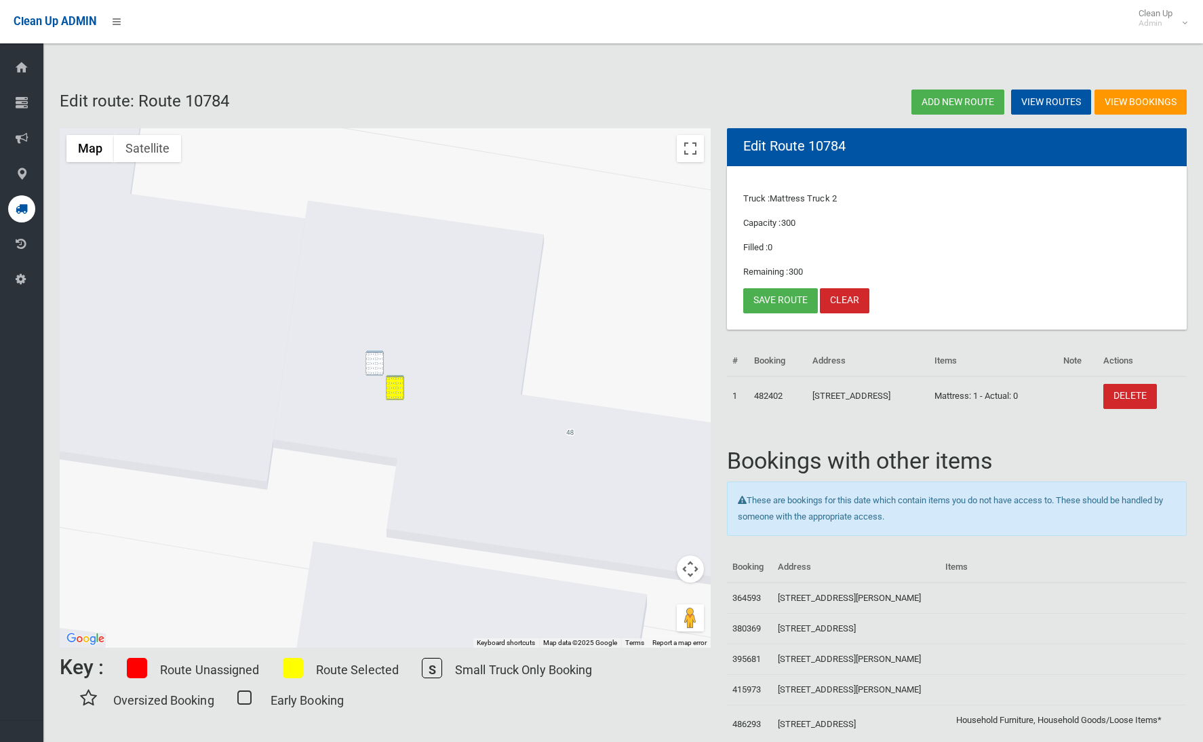
drag, startPoint x: 383, startPoint y: 366, endPoint x: 415, endPoint y: 366, distance: 32.6
click at [383, 366] on img "1/48 Little Road, BANKSTOWN NSW 2200" at bounding box center [375, 363] width 18 height 25
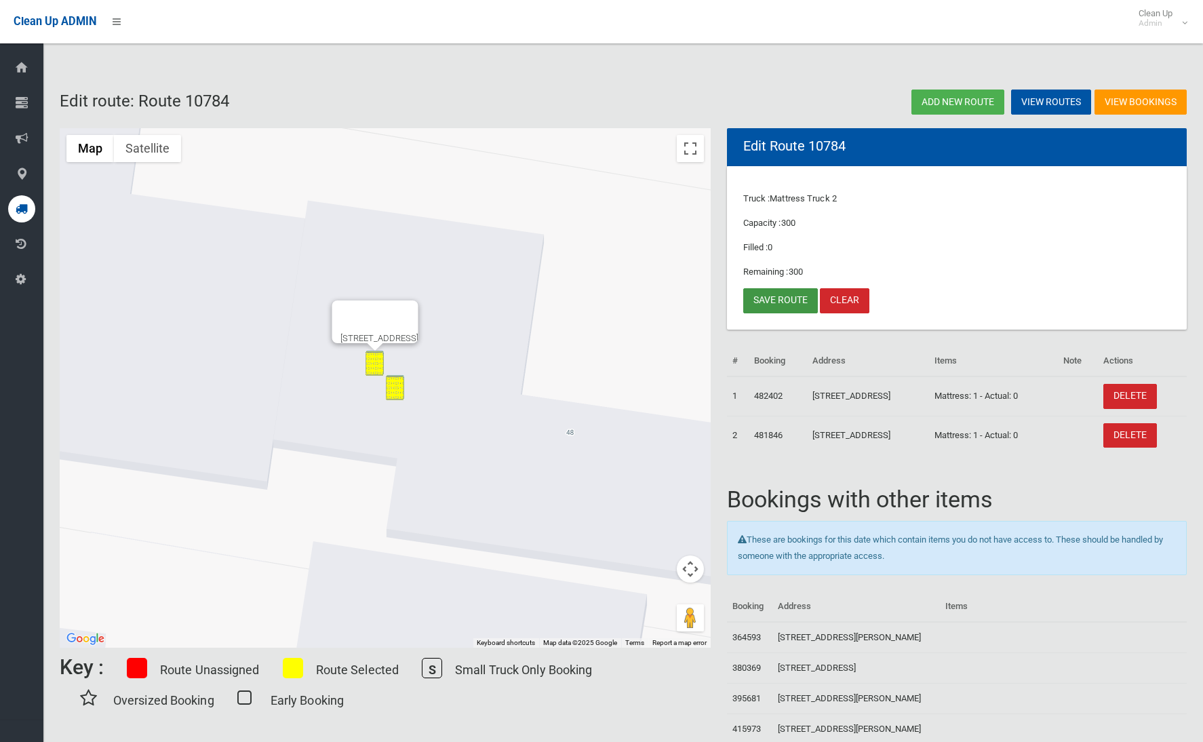
click at [794, 292] on link "Save route" at bounding box center [780, 300] width 75 height 25
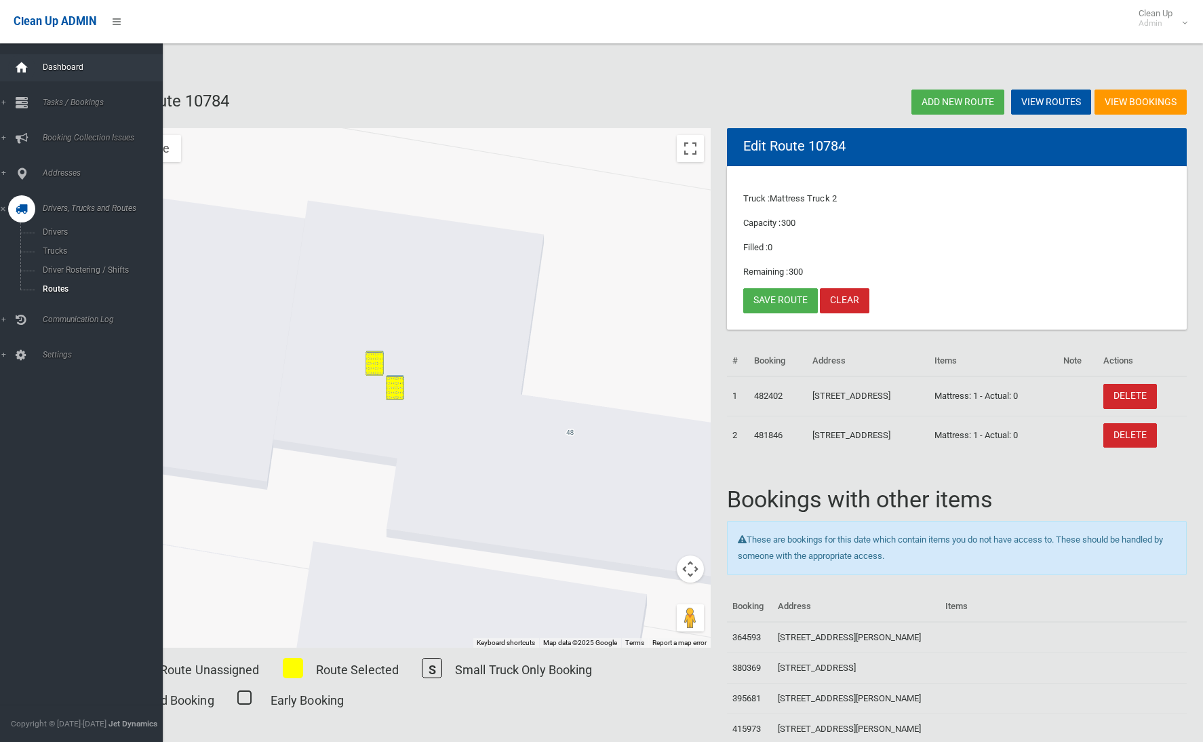
click at [27, 74] on icon at bounding box center [21, 67] width 15 height 27
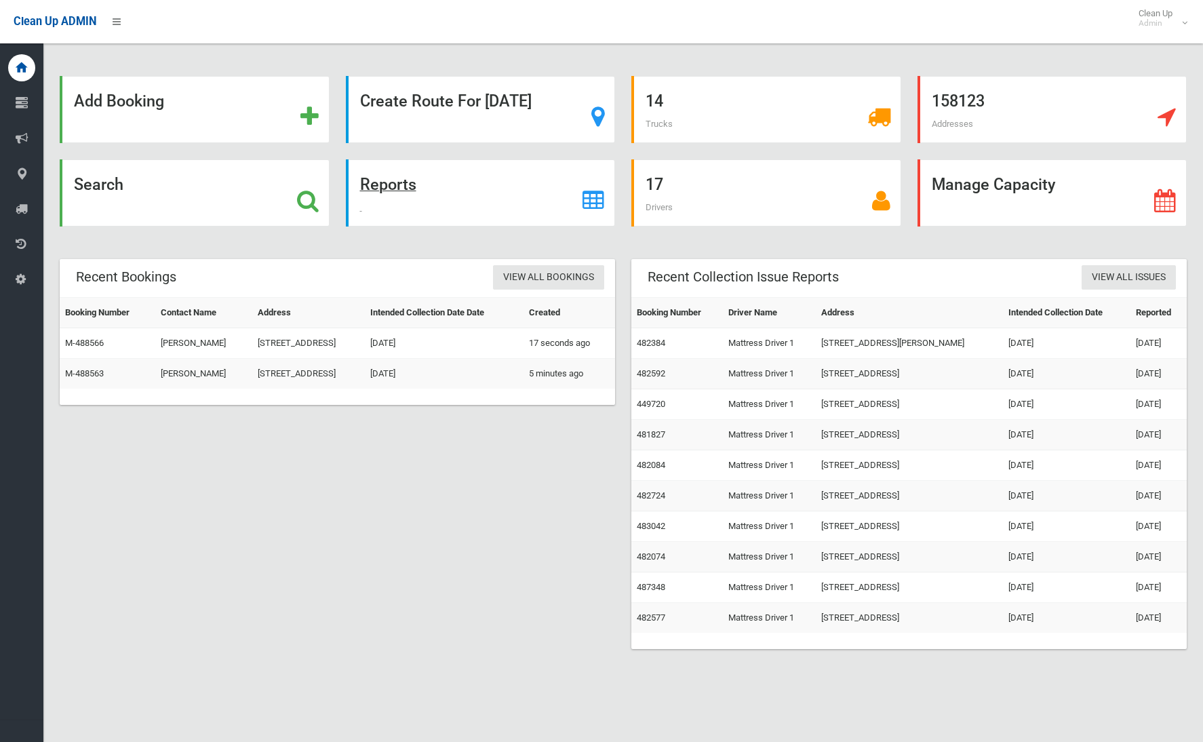
click at [401, 185] on strong "Reports" at bounding box center [388, 184] width 56 height 19
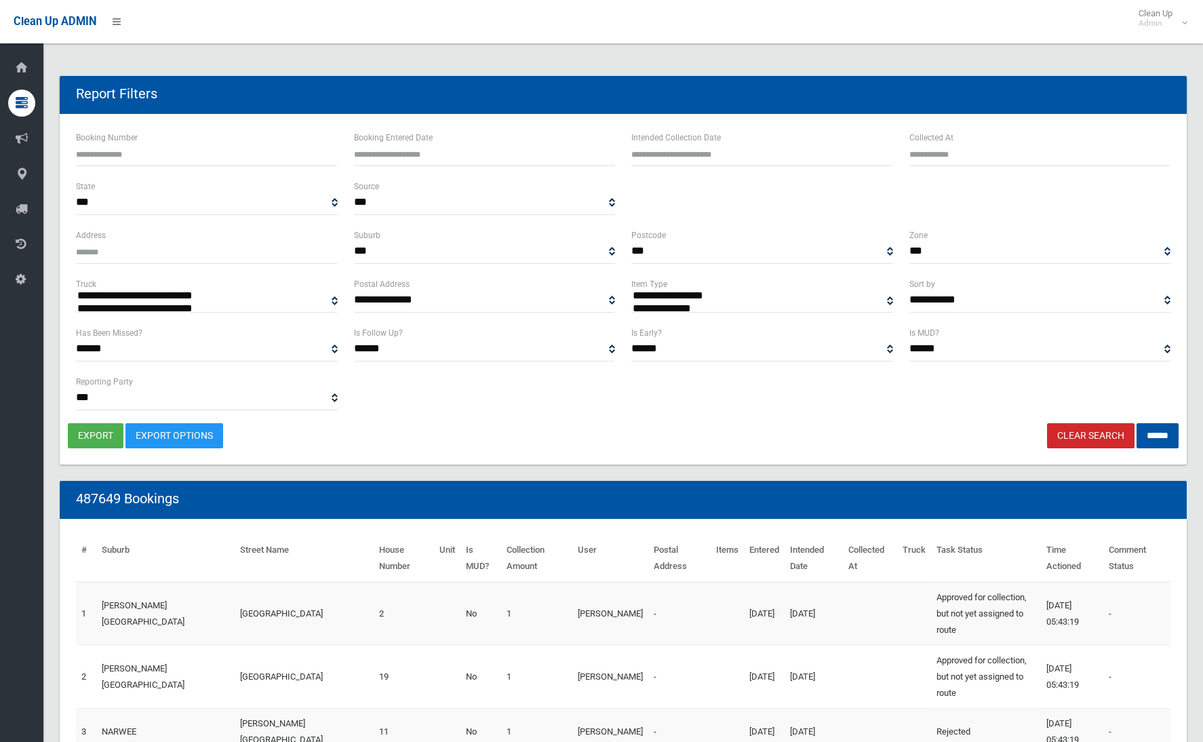
select select
type input "**********"
click at [695, 150] on input "text" at bounding box center [763, 153] width 262 height 25
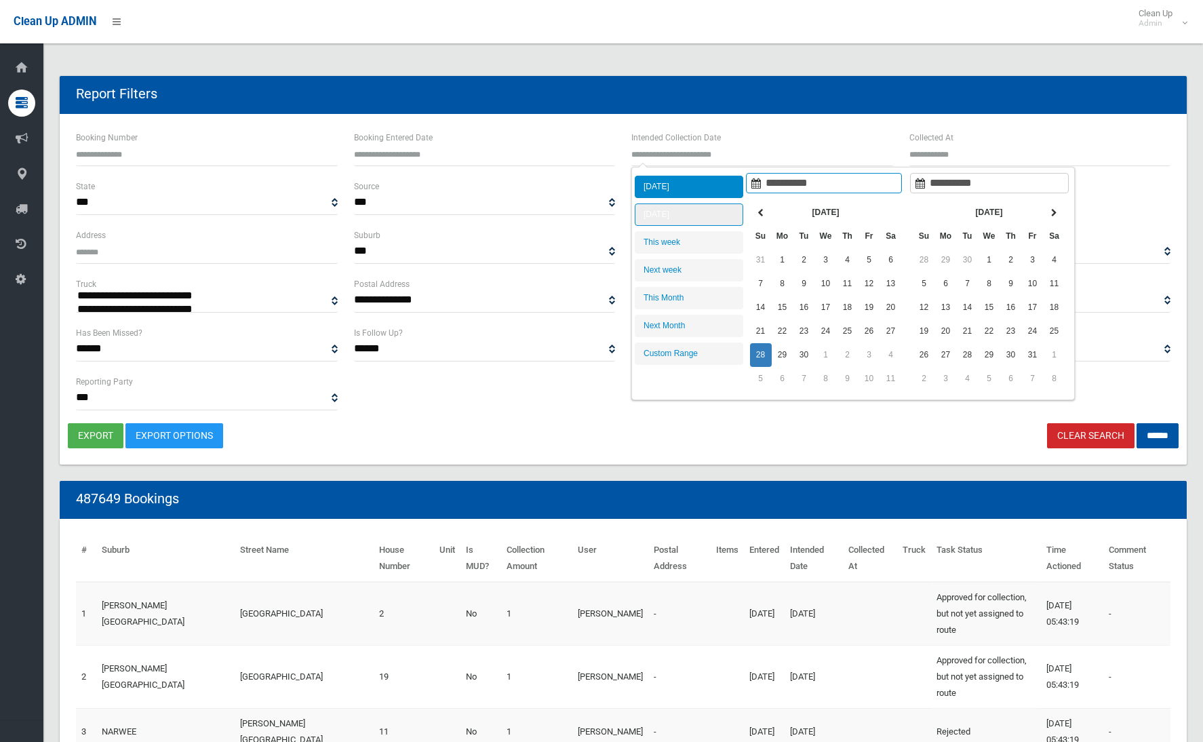
type input "**********"
click at [702, 214] on li "[DATE]" at bounding box center [689, 214] width 109 height 22
type input "**********"
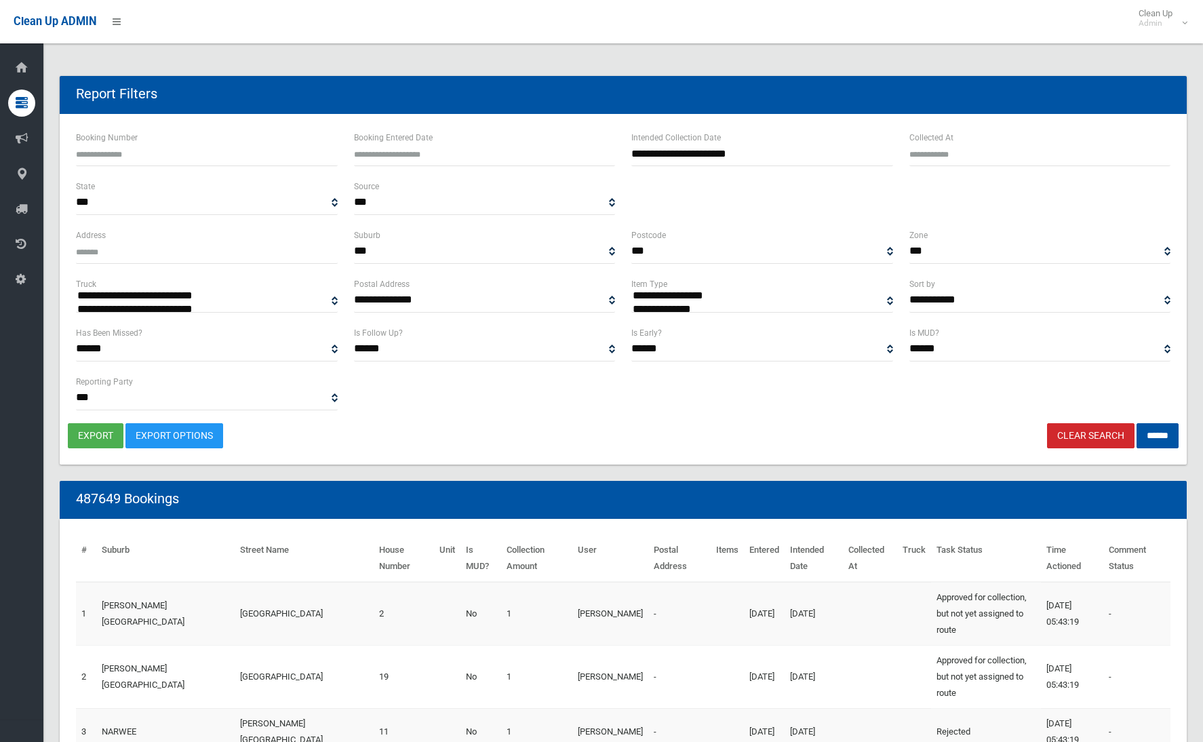
select select "**"
click at [1150, 427] on input "******" at bounding box center [1158, 435] width 42 height 25
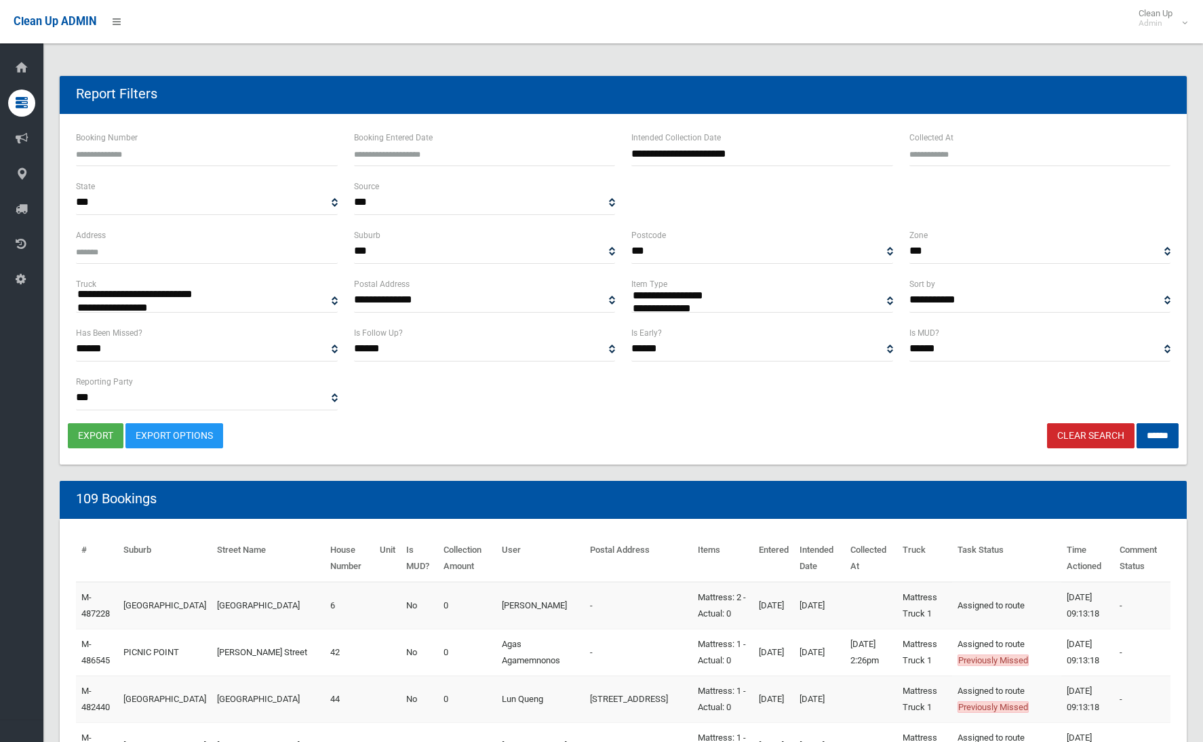
select select
click at [88, 431] on button "export" at bounding box center [96, 435] width 56 height 25
select select "**"
drag, startPoint x: 1149, startPoint y: 433, endPoint x: 1138, endPoint y: 419, distance: 17.4
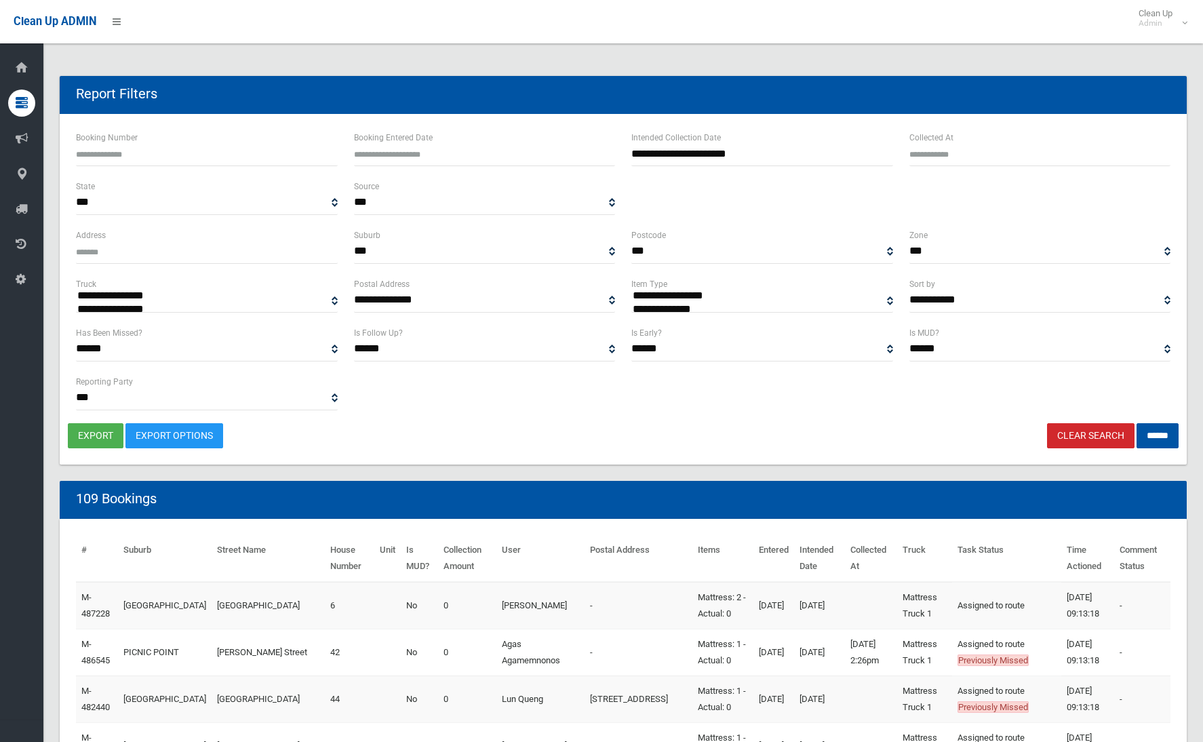
click at [1149, 433] on input "******" at bounding box center [1158, 435] width 42 height 25
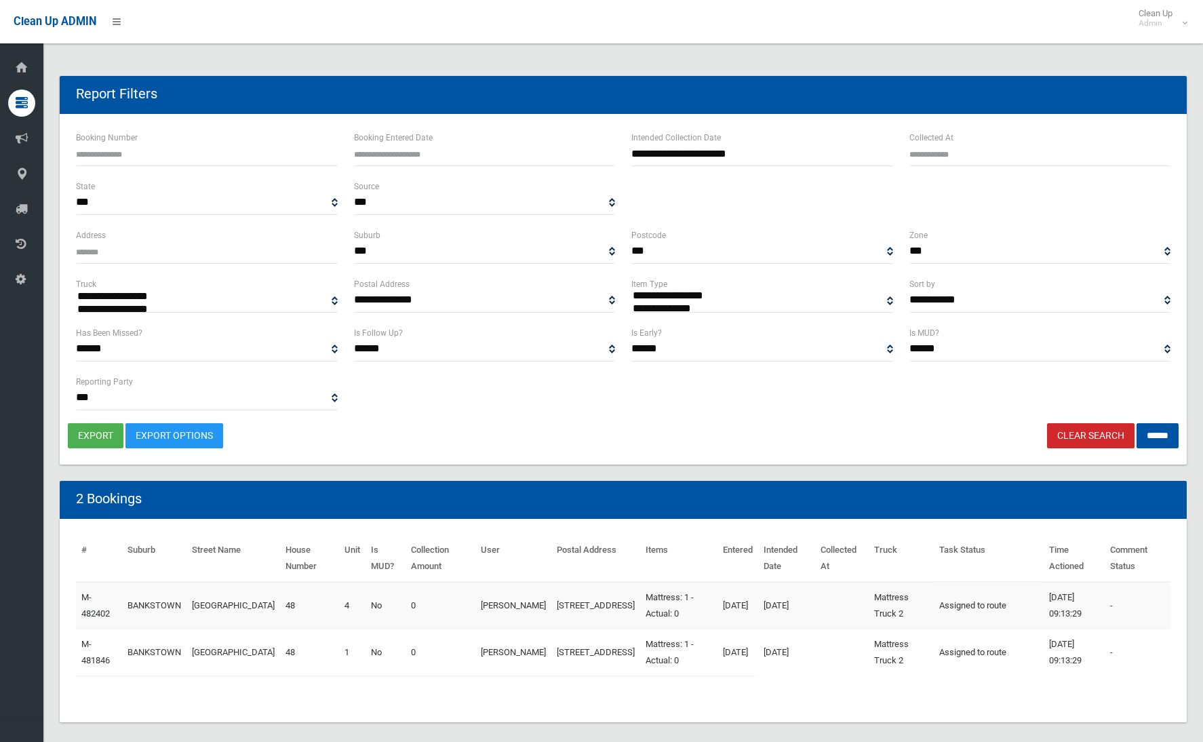
select select
click at [94, 434] on button "export" at bounding box center [96, 435] width 56 height 25
